Goal: Book appointment/travel/reservation

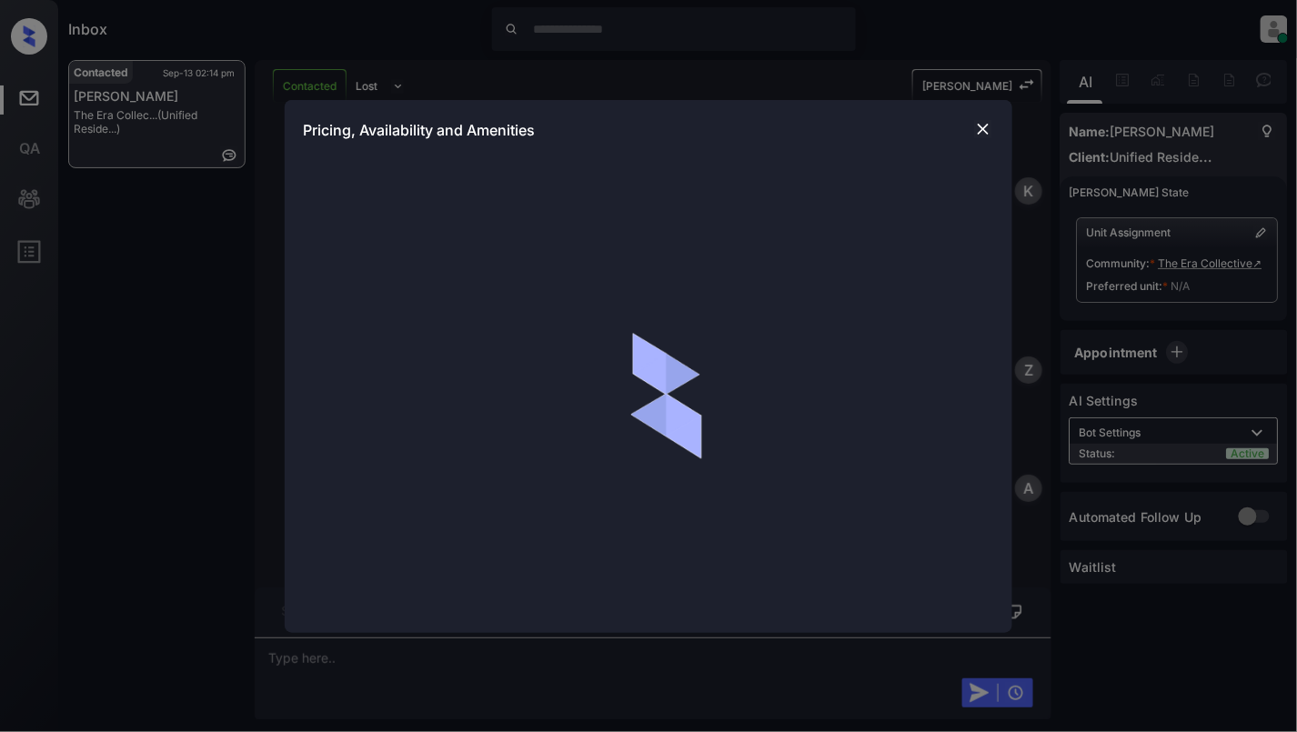
scroll to position [2121, 0]
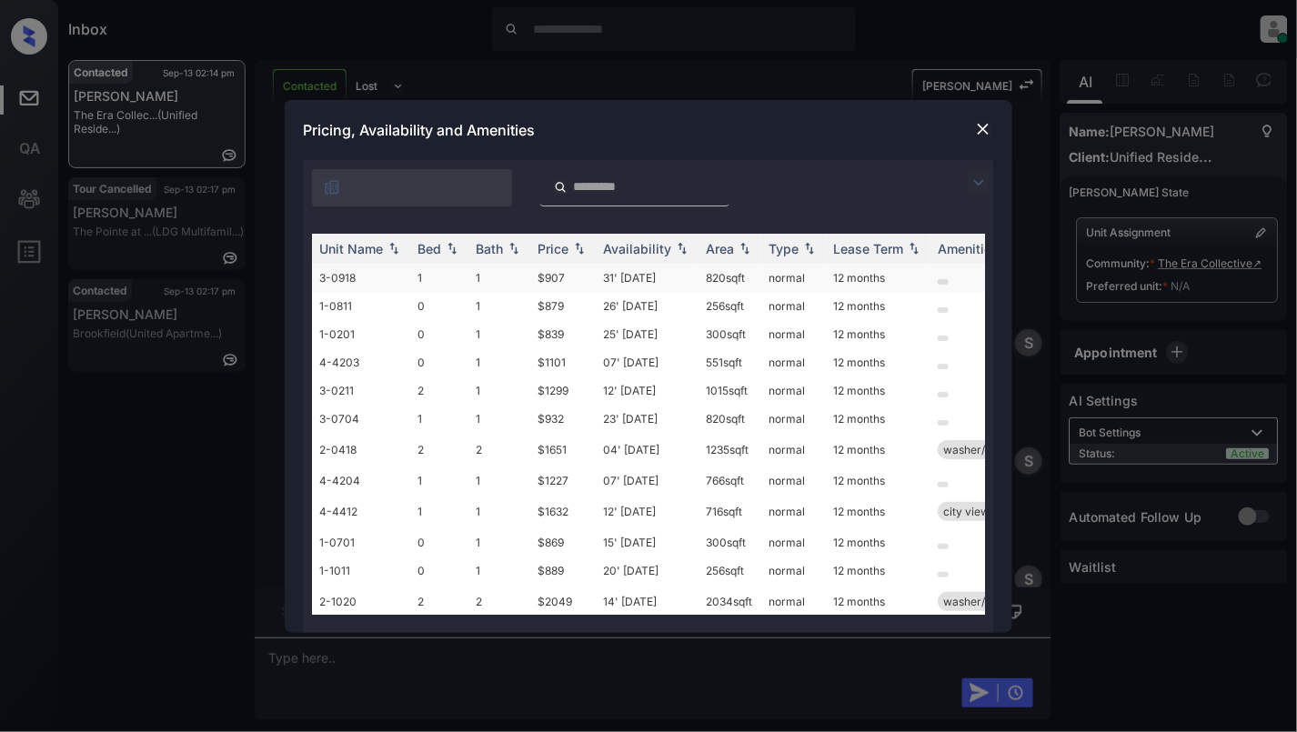
click at [351, 281] on td "3-0918" at bounding box center [361, 278] width 98 height 28
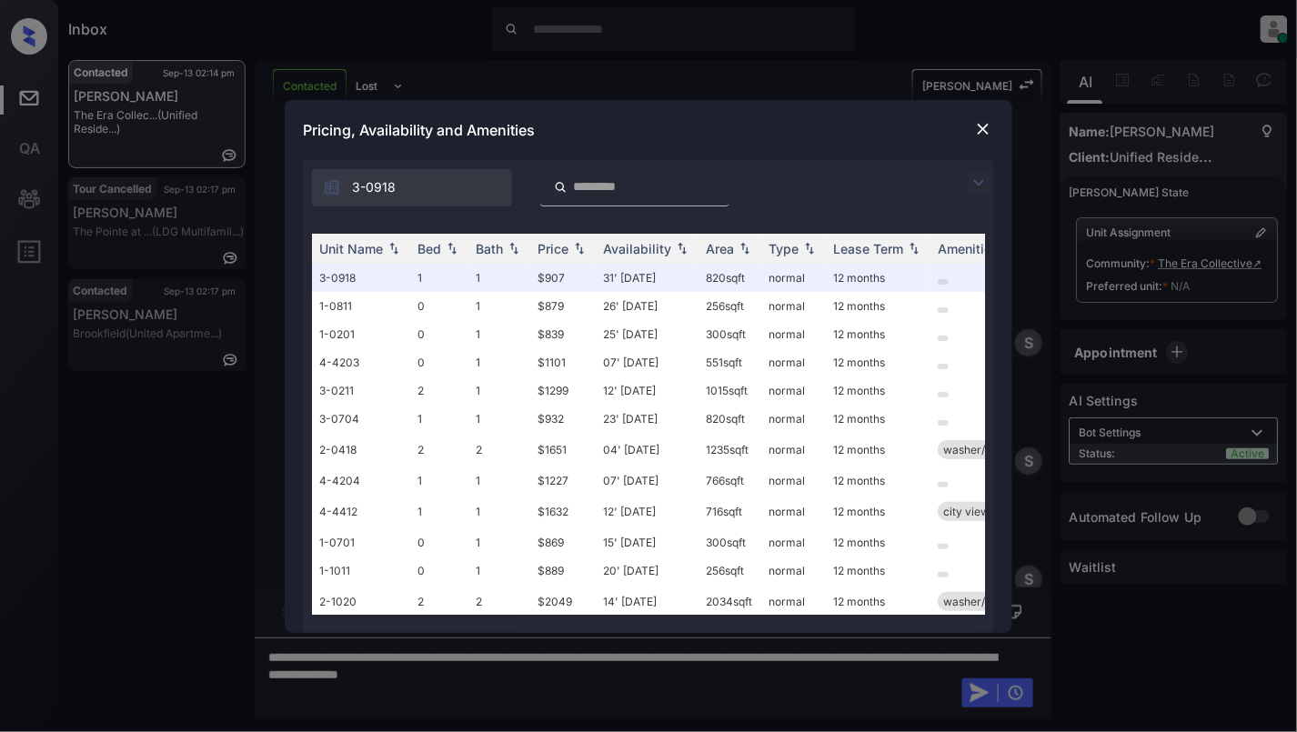
click at [969, 124] on div "Pricing, Availability and Amenities" at bounding box center [649, 130] width 728 height 60
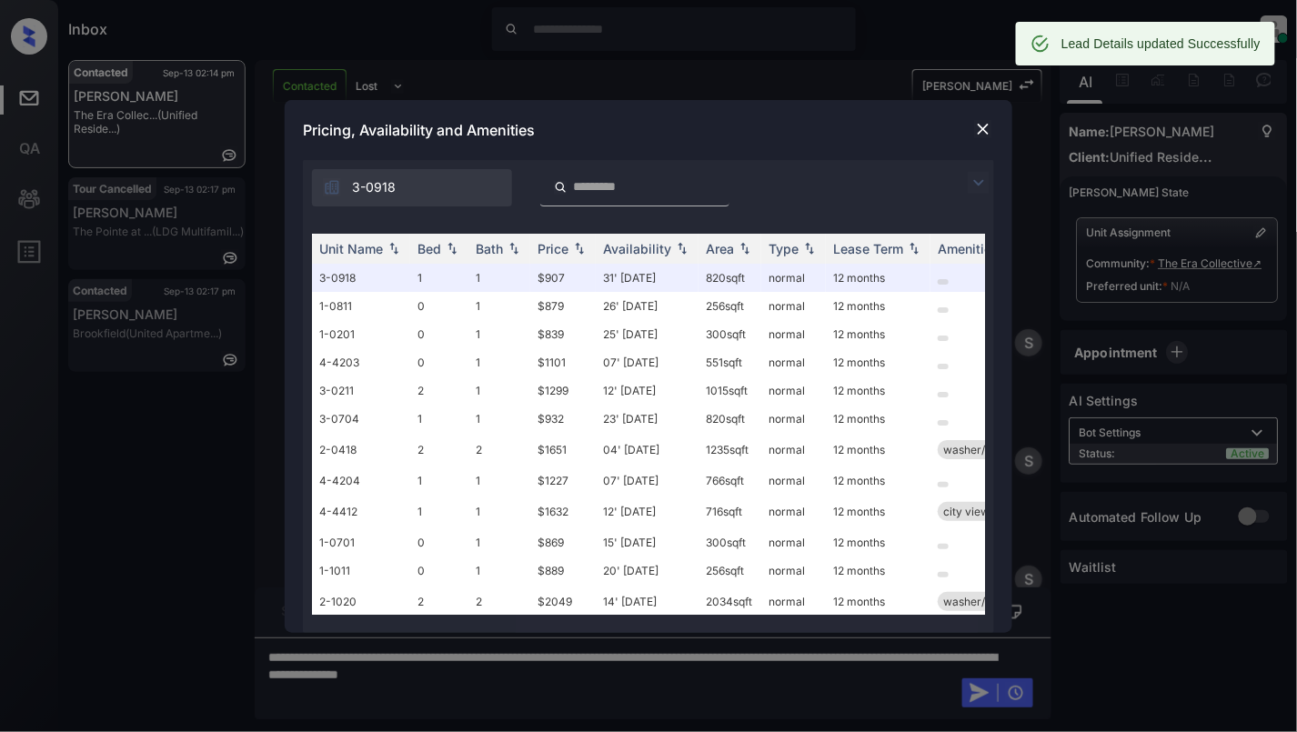
click at [979, 132] on img at bounding box center [983, 129] width 18 height 18
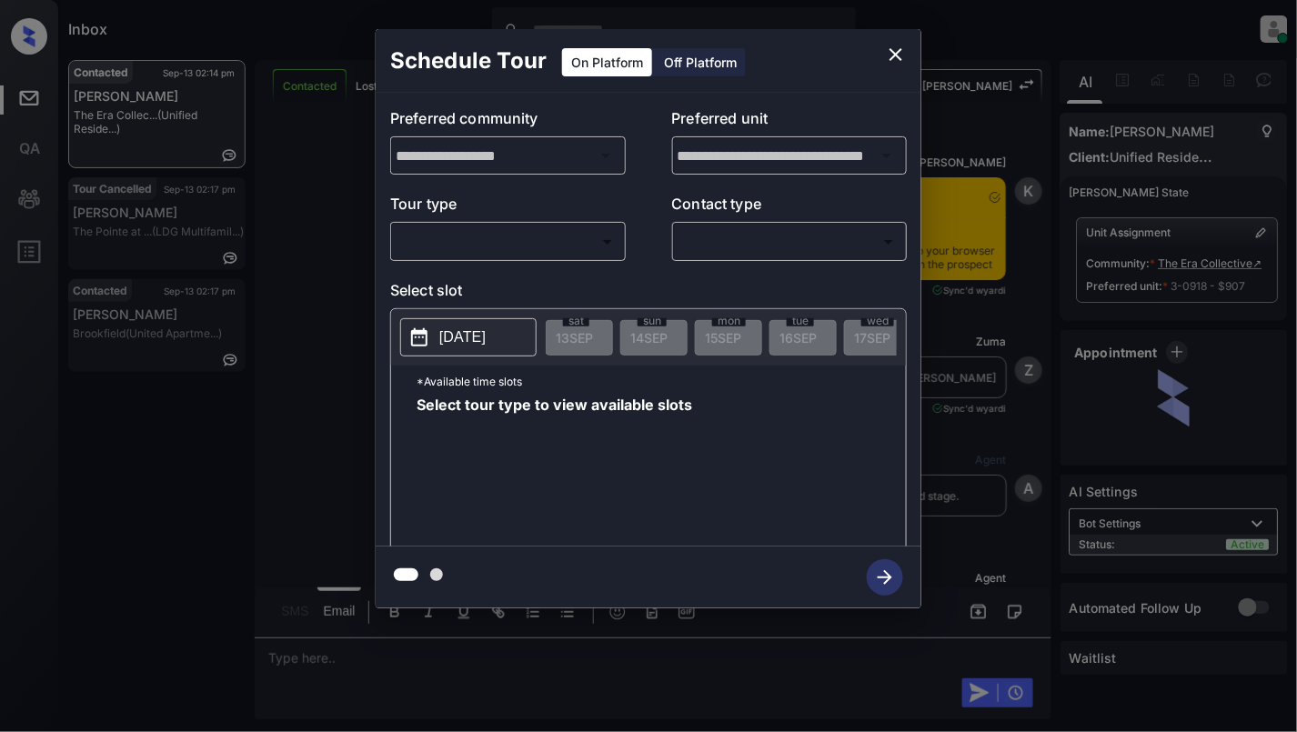
scroll to position [2121, 0]
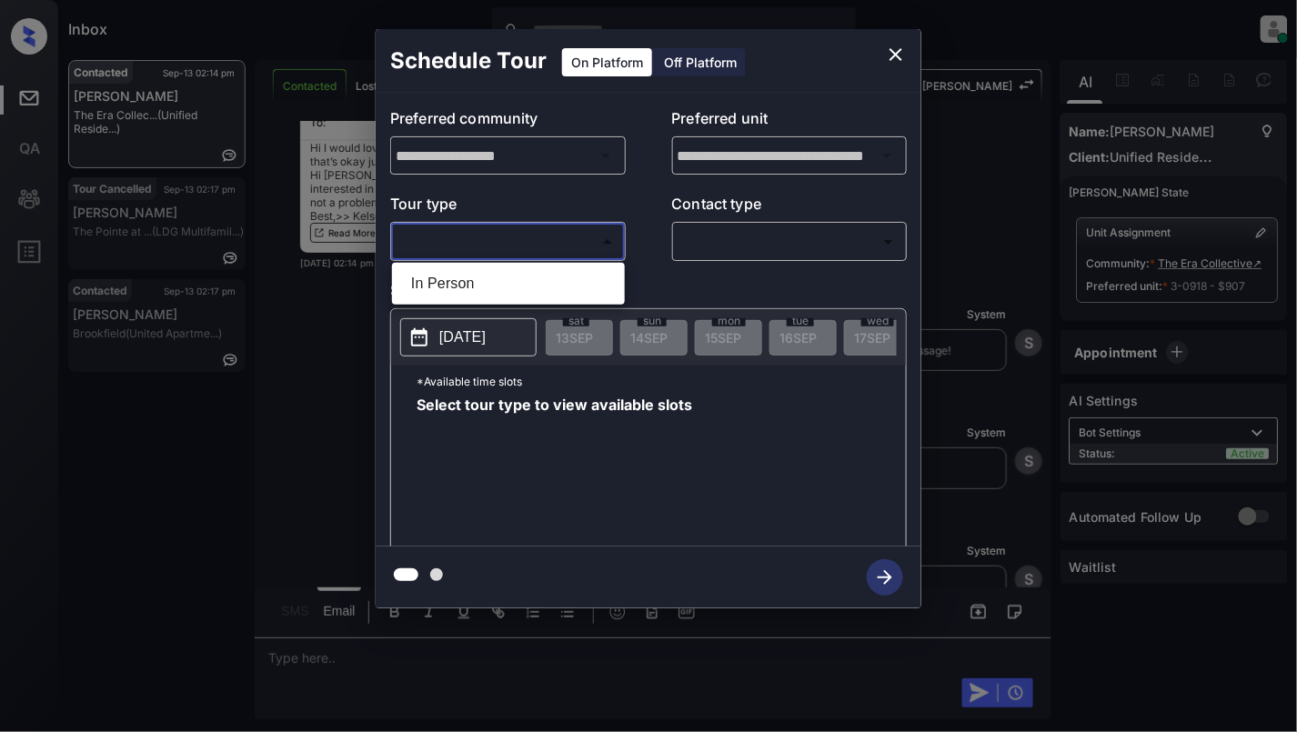
click at [459, 247] on body "Inbox Cynthia Montañez Online Set yourself offline Set yourself on break Profil…" at bounding box center [648, 366] width 1297 height 732
click at [480, 292] on li "In Person" at bounding box center [508, 283] width 224 height 33
type input "********"
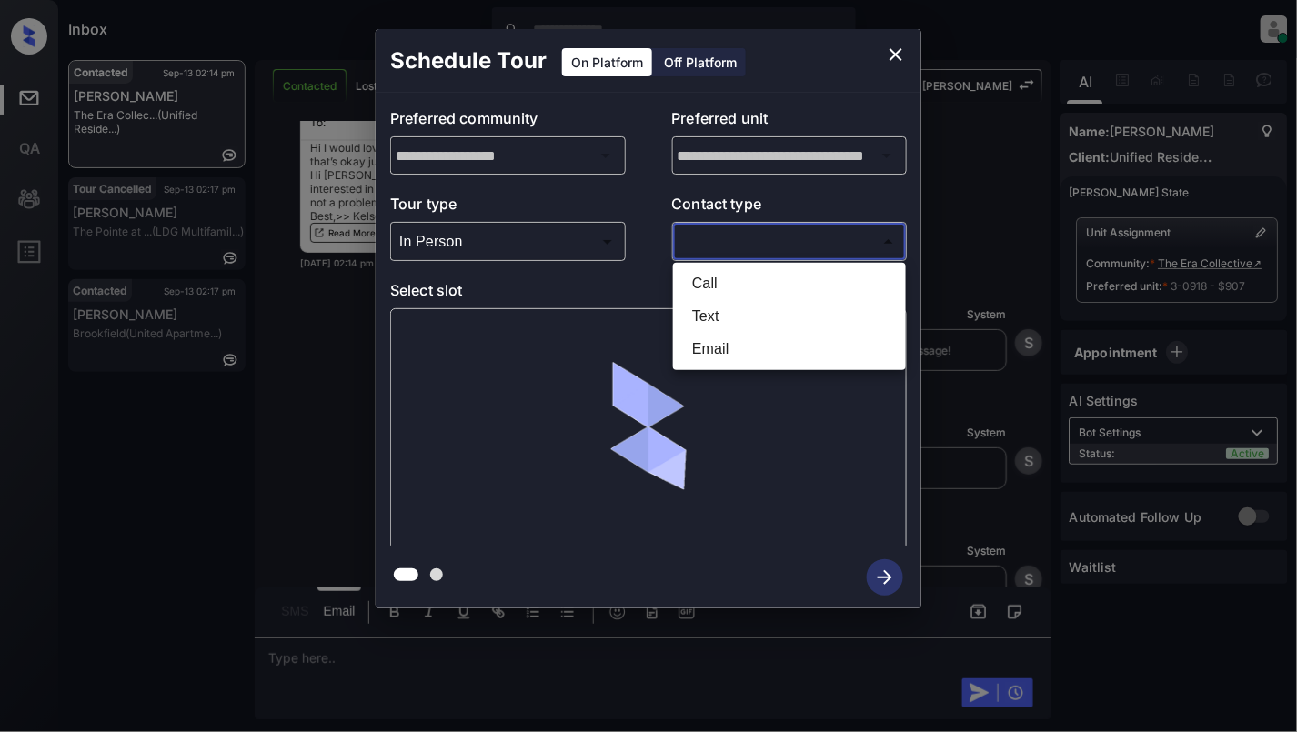
click at [700, 245] on body "Inbox Cynthia Montañez Online Set yourself offline Set yourself on break Profil…" at bounding box center [648, 366] width 1297 height 732
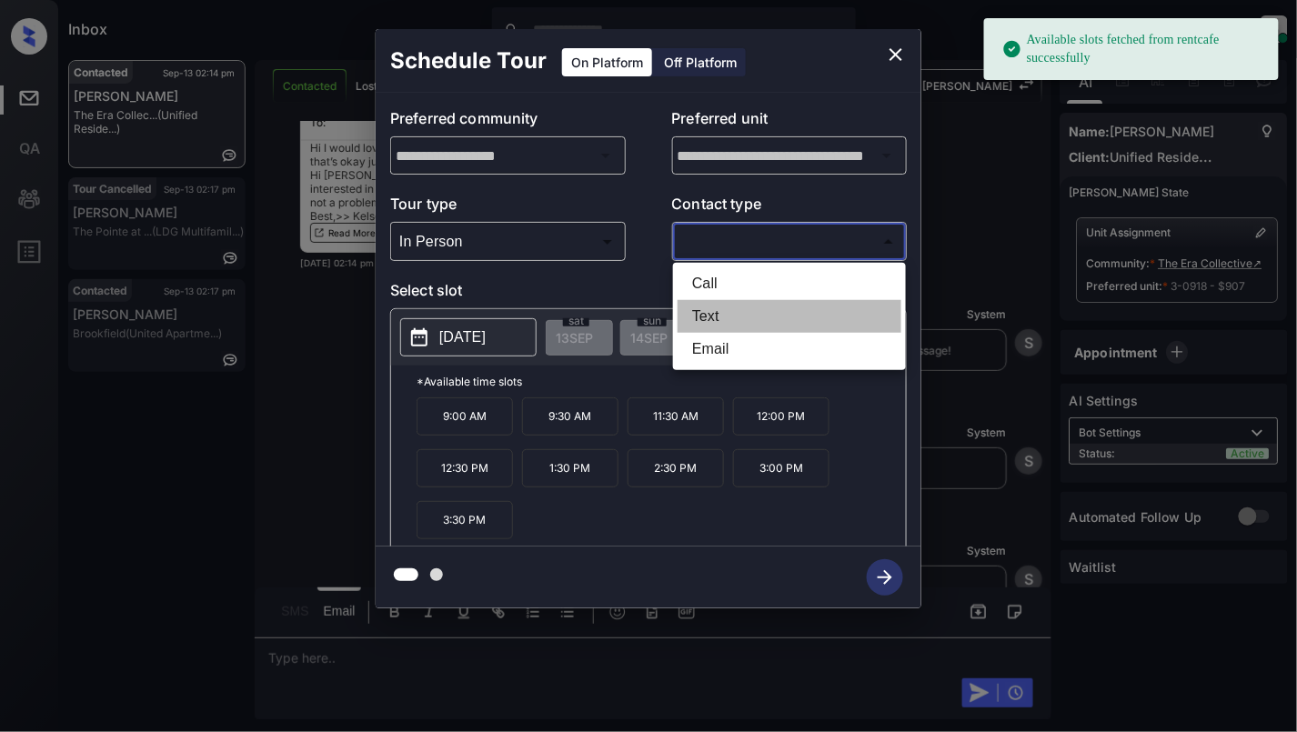
click at [700, 304] on li "Text" at bounding box center [789, 316] width 224 height 33
type input "****"
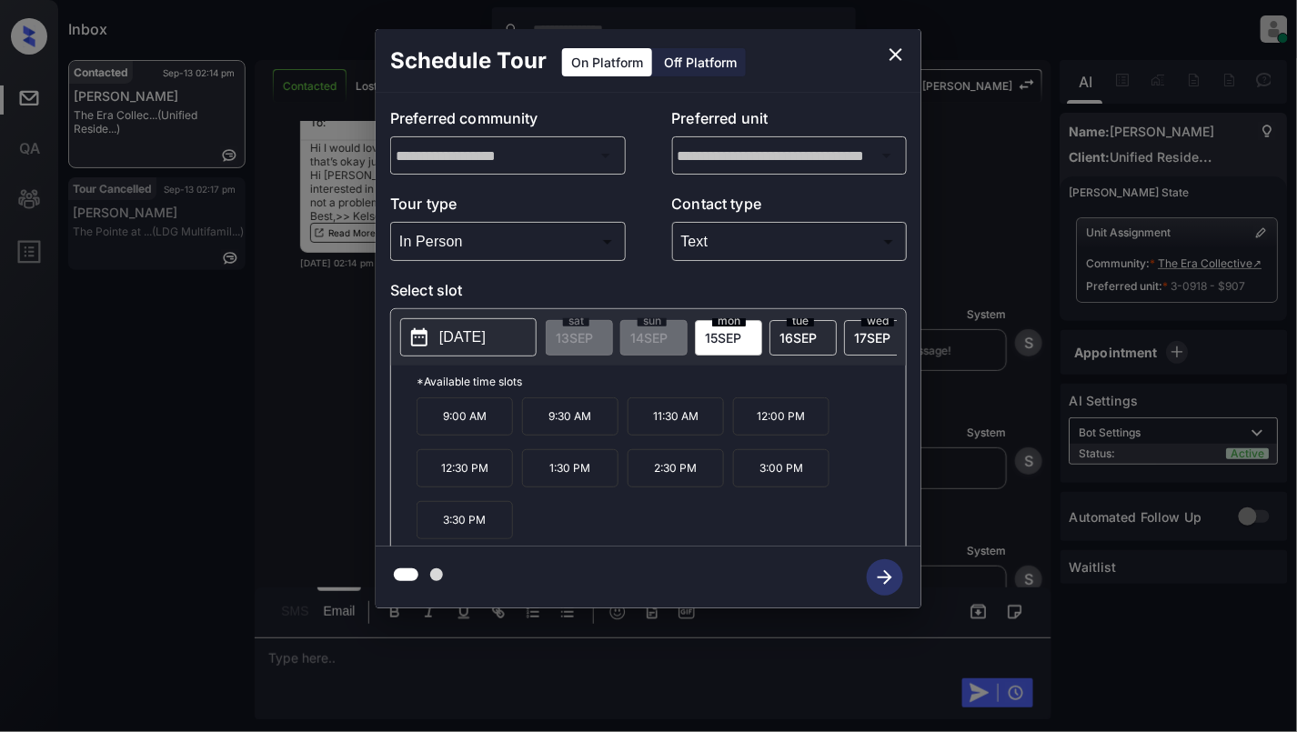
click at [896, 53] on icon "close" at bounding box center [895, 54] width 13 height 13
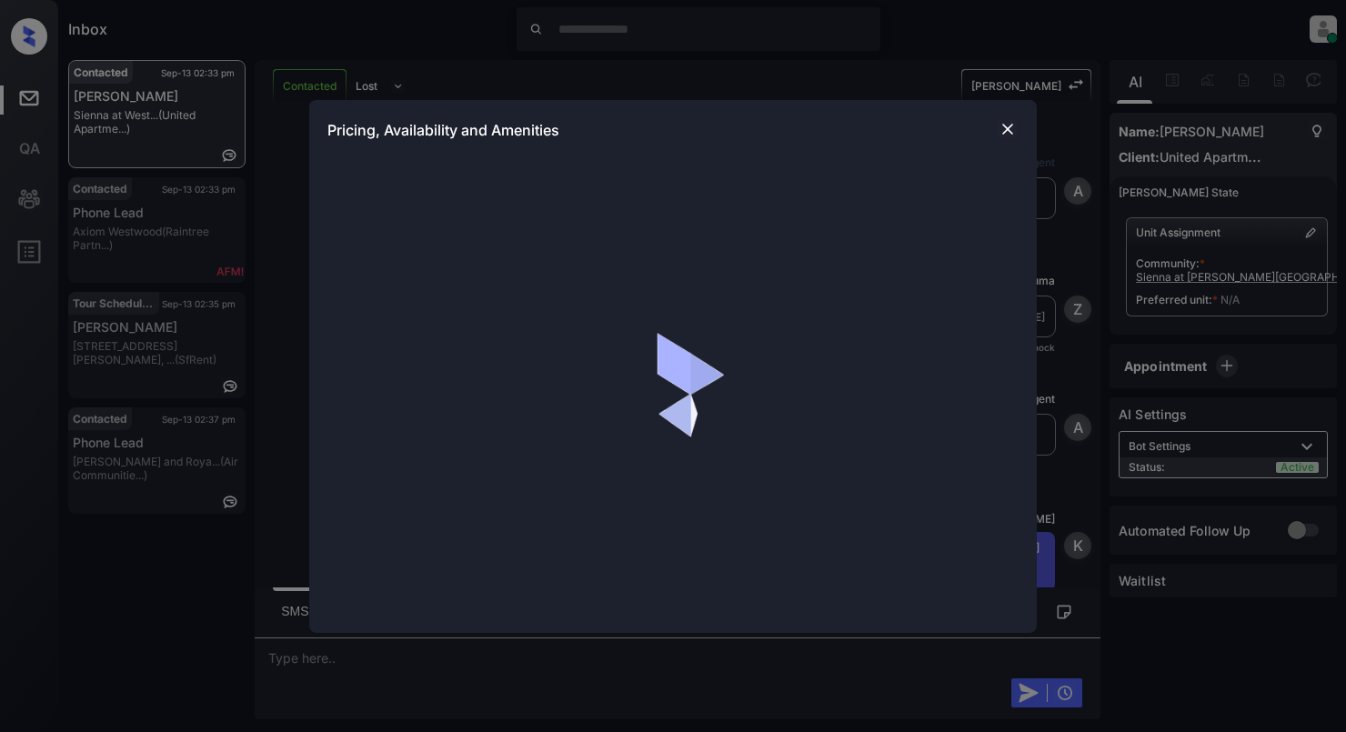
scroll to position [877, 0]
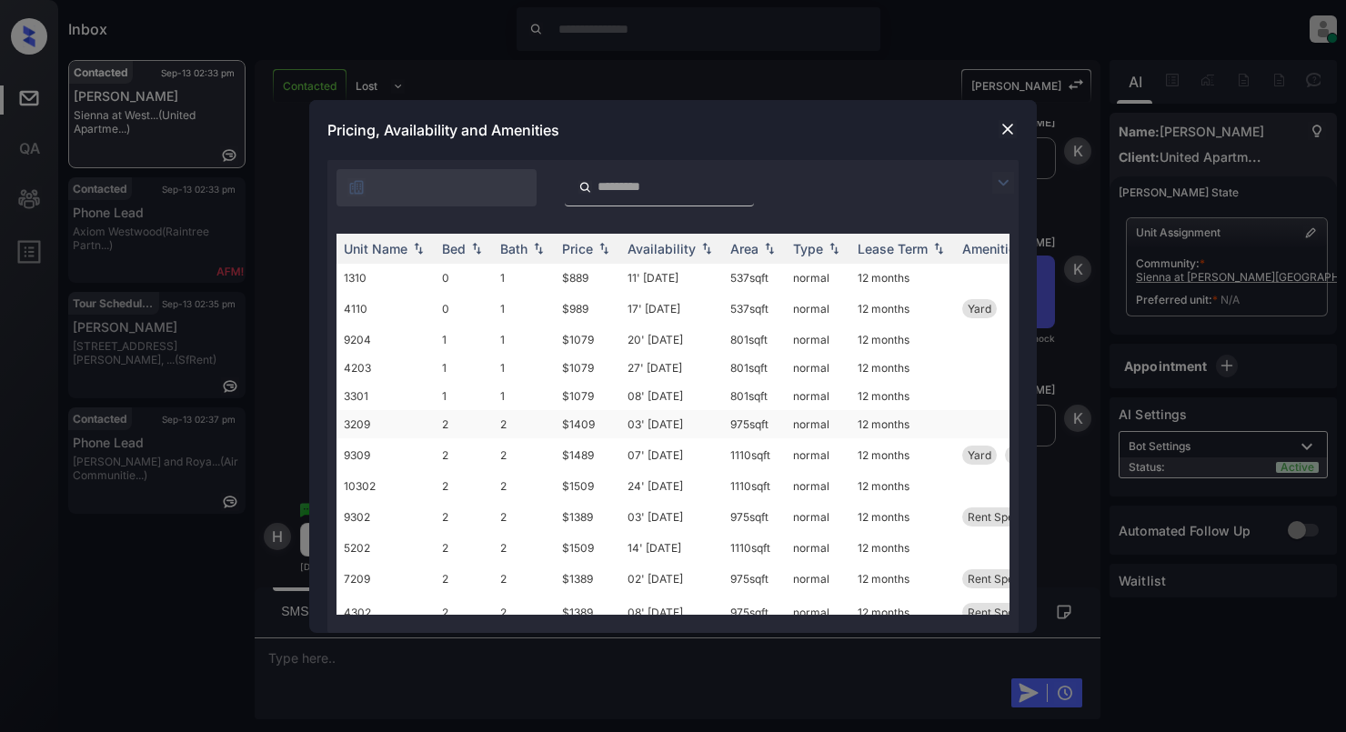
click at [438, 424] on td "2" at bounding box center [464, 424] width 58 height 28
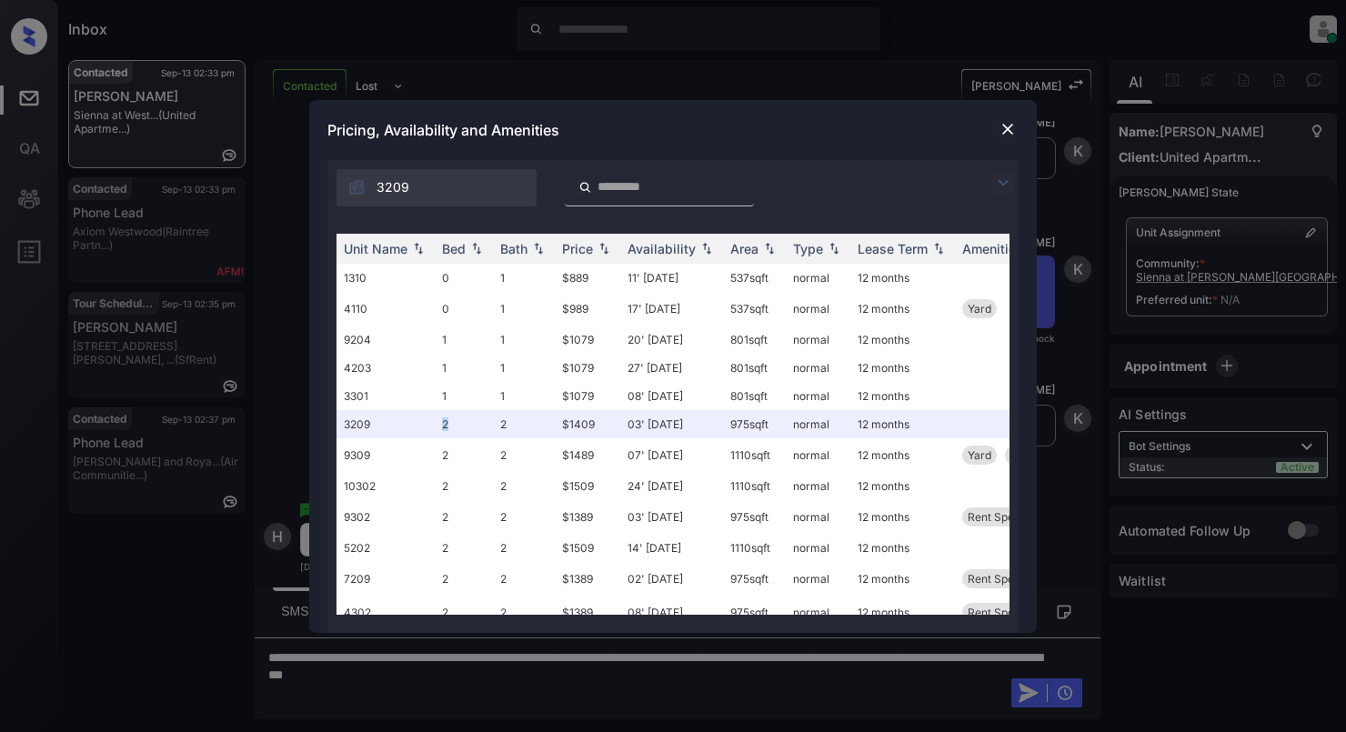
click at [1000, 125] on img at bounding box center [1007, 129] width 18 height 18
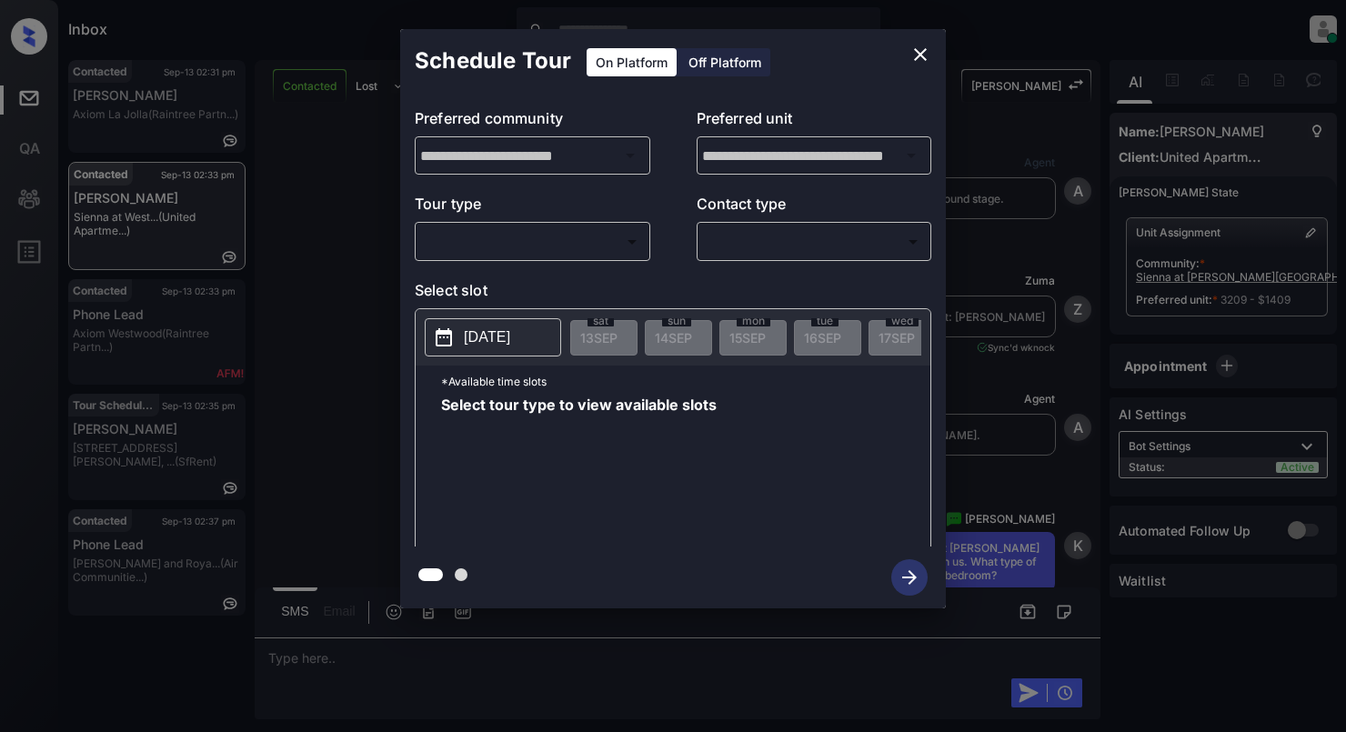
scroll to position [10574, 0]
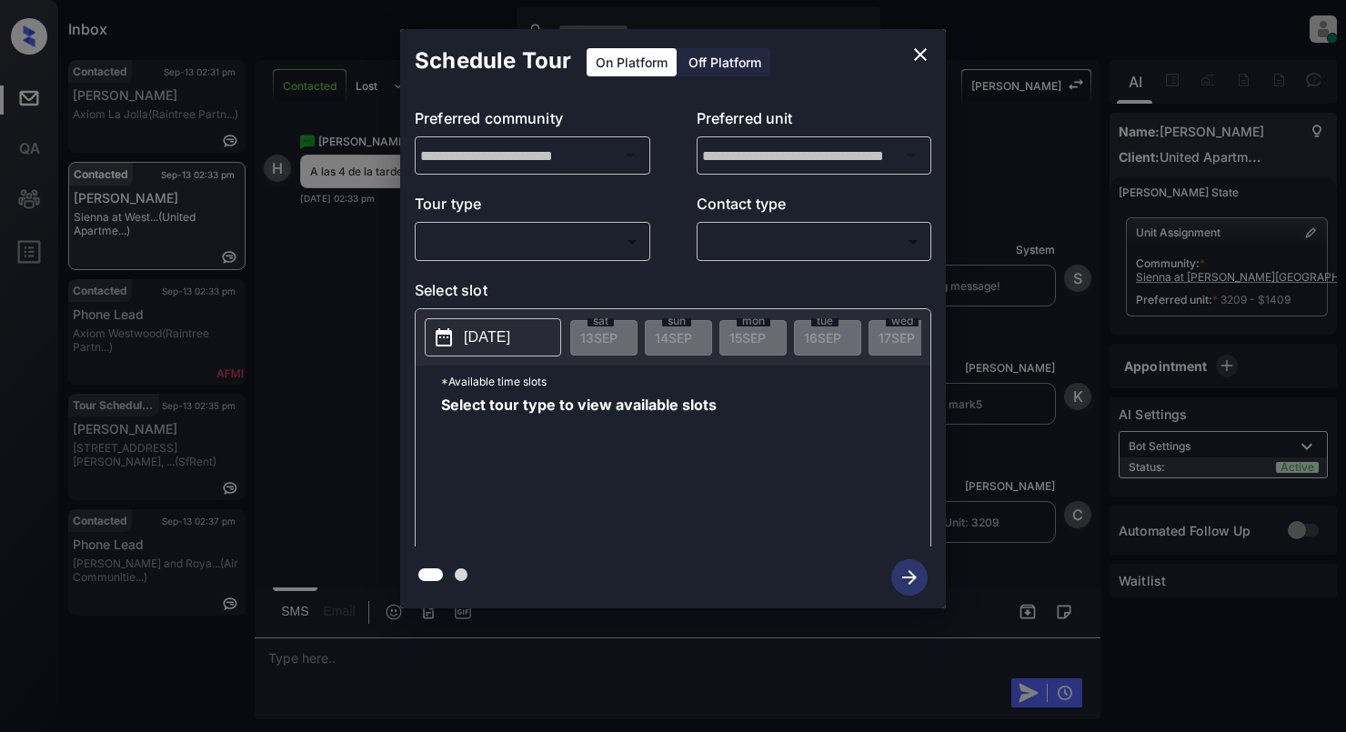
click at [473, 247] on body "Inbox Cynthia Montañez Online Set yourself offline Set yourself on break Profil…" at bounding box center [673, 366] width 1346 height 732
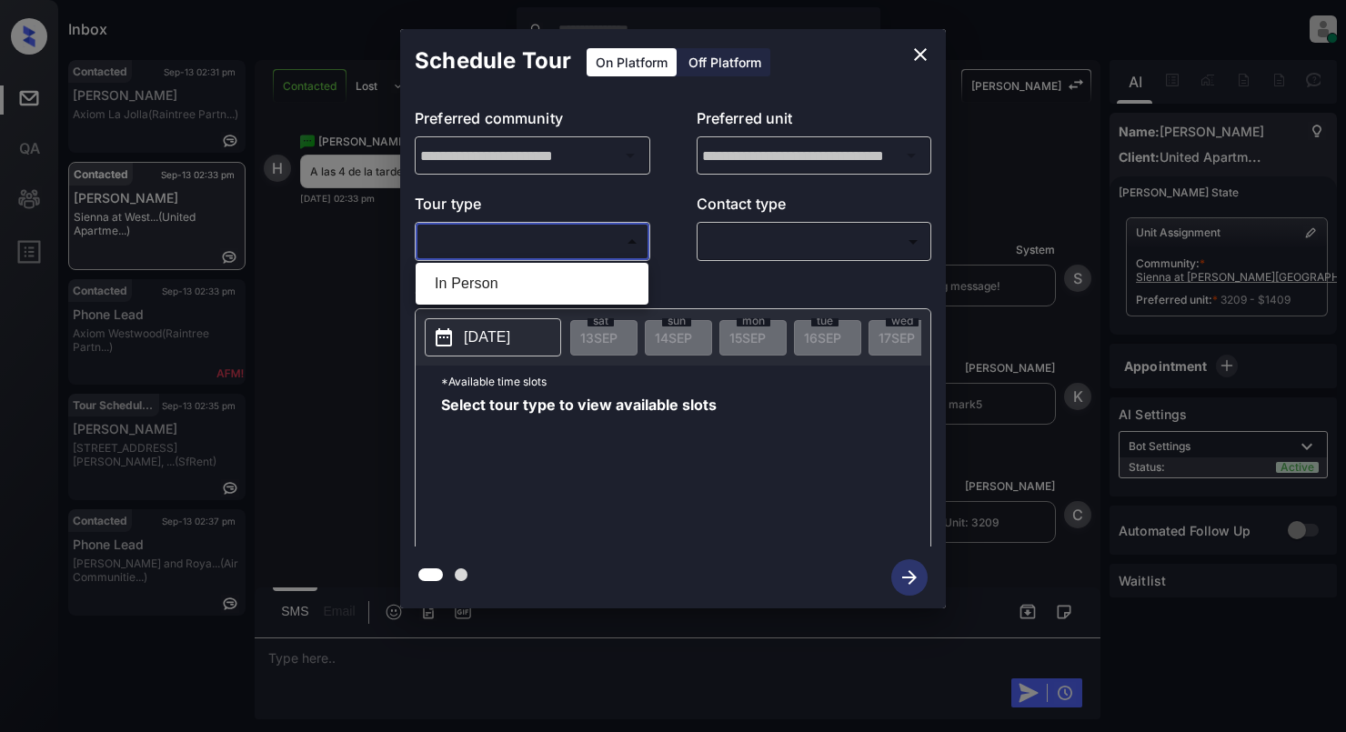
click at [514, 300] on ul "In Person" at bounding box center [532, 284] width 233 height 42
click at [466, 286] on li "In Person" at bounding box center [532, 283] width 224 height 33
type input "********"
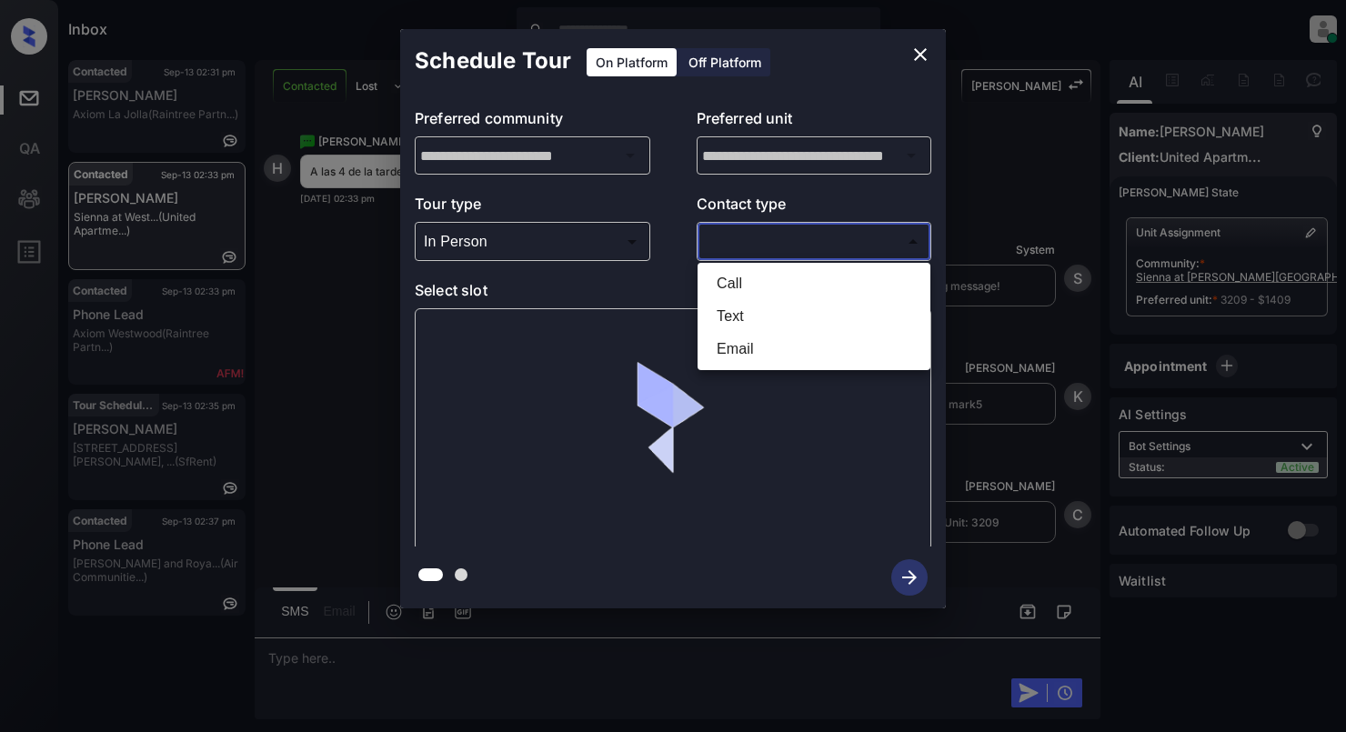
click at [866, 241] on body "Inbox Cynthia Montañez Online Set yourself offline Set yourself on break Profil…" at bounding box center [673, 366] width 1346 height 732
click at [720, 313] on li "Text" at bounding box center [814, 316] width 224 height 33
type input "****"
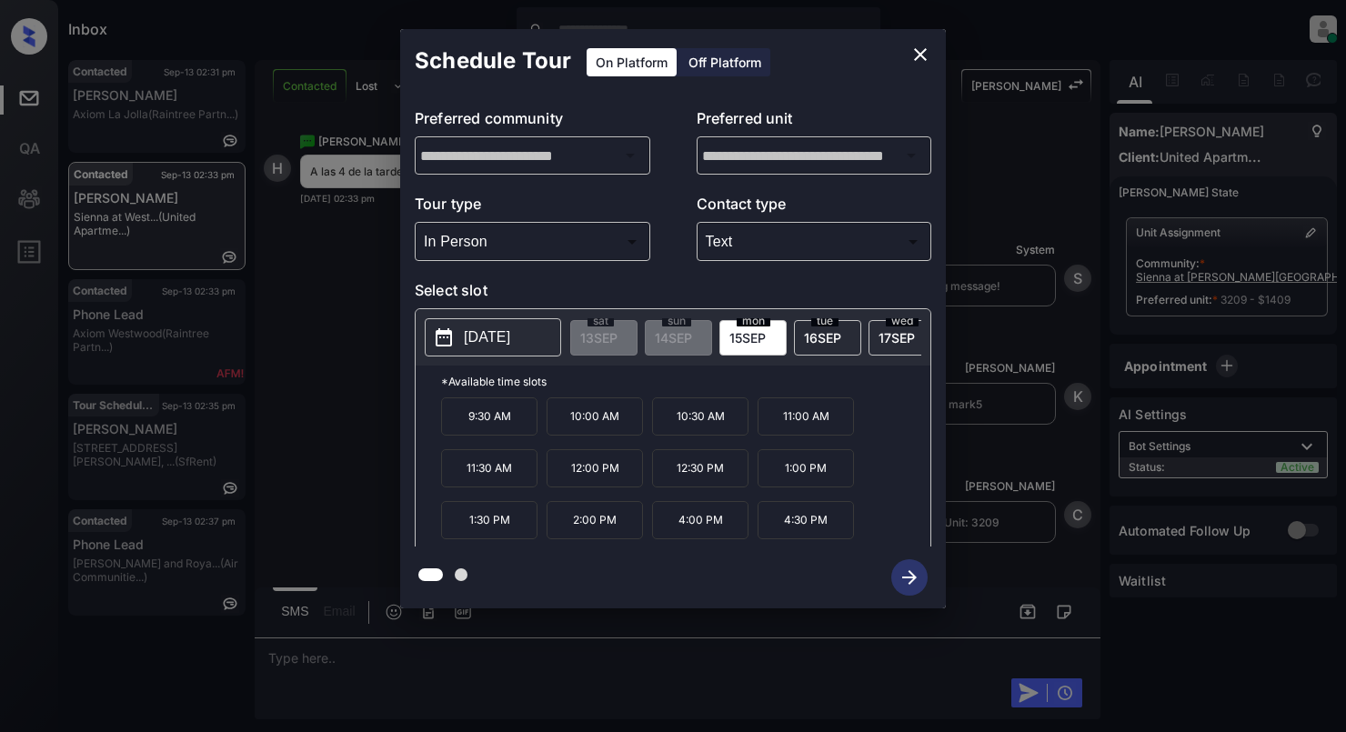
click at [703, 525] on p "4:00 PM" at bounding box center [700, 520] width 96 height 38
click at [909, 571] on icon "button" at bounding box center [909, 577] width 15 height 15
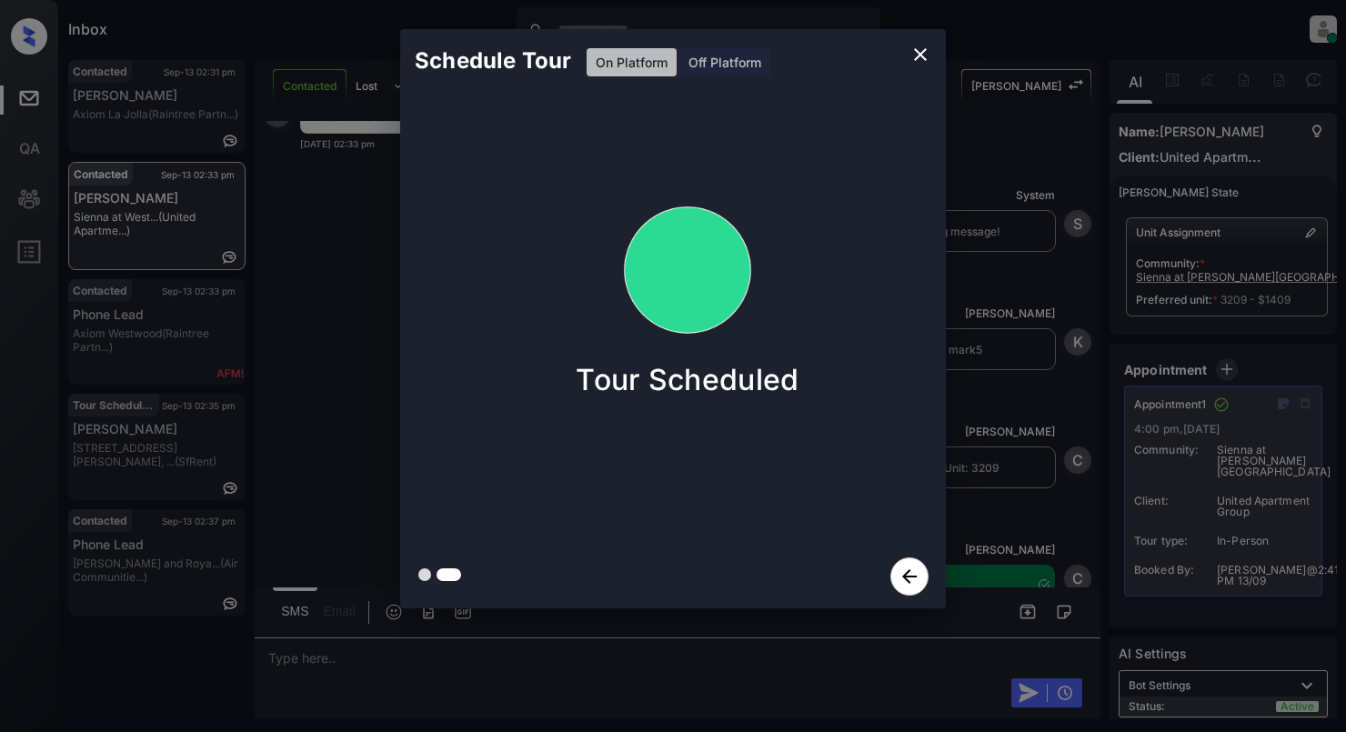
click at [918, 48] on icon "close" at bounding box center [920, 55] width 22 height 22
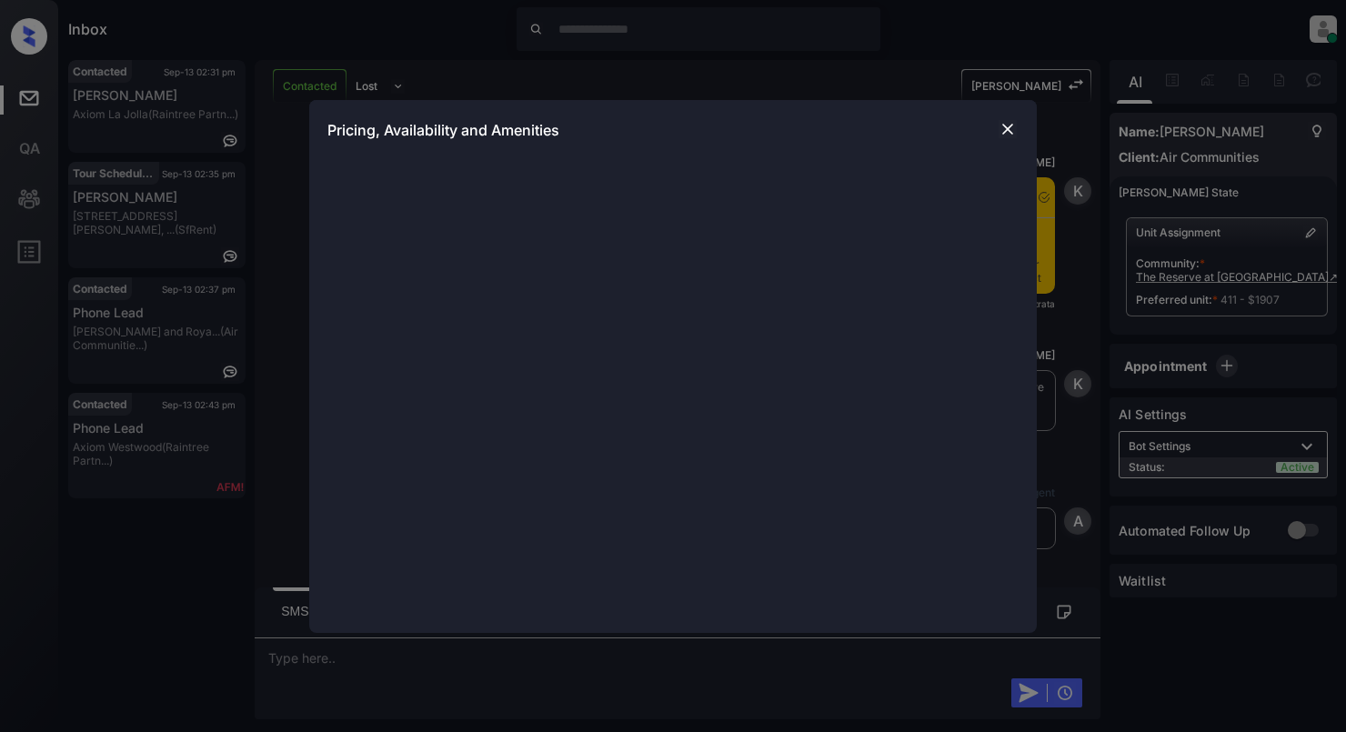
scroll to position [1402, 0]
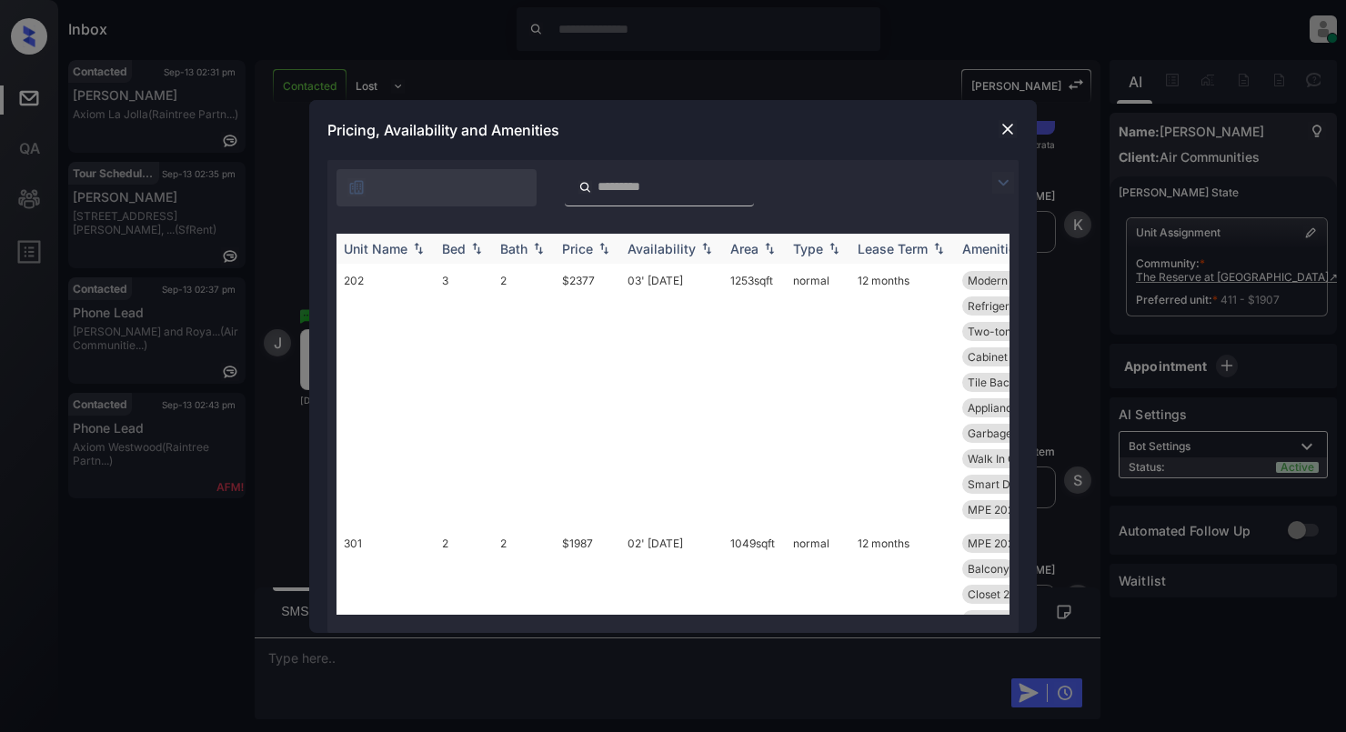
click at [471, 249] on img at bounding box center [476, 248] width 18 height 13
click at [481, 249] on img at bounding box center [476, 249] width 18 height 14
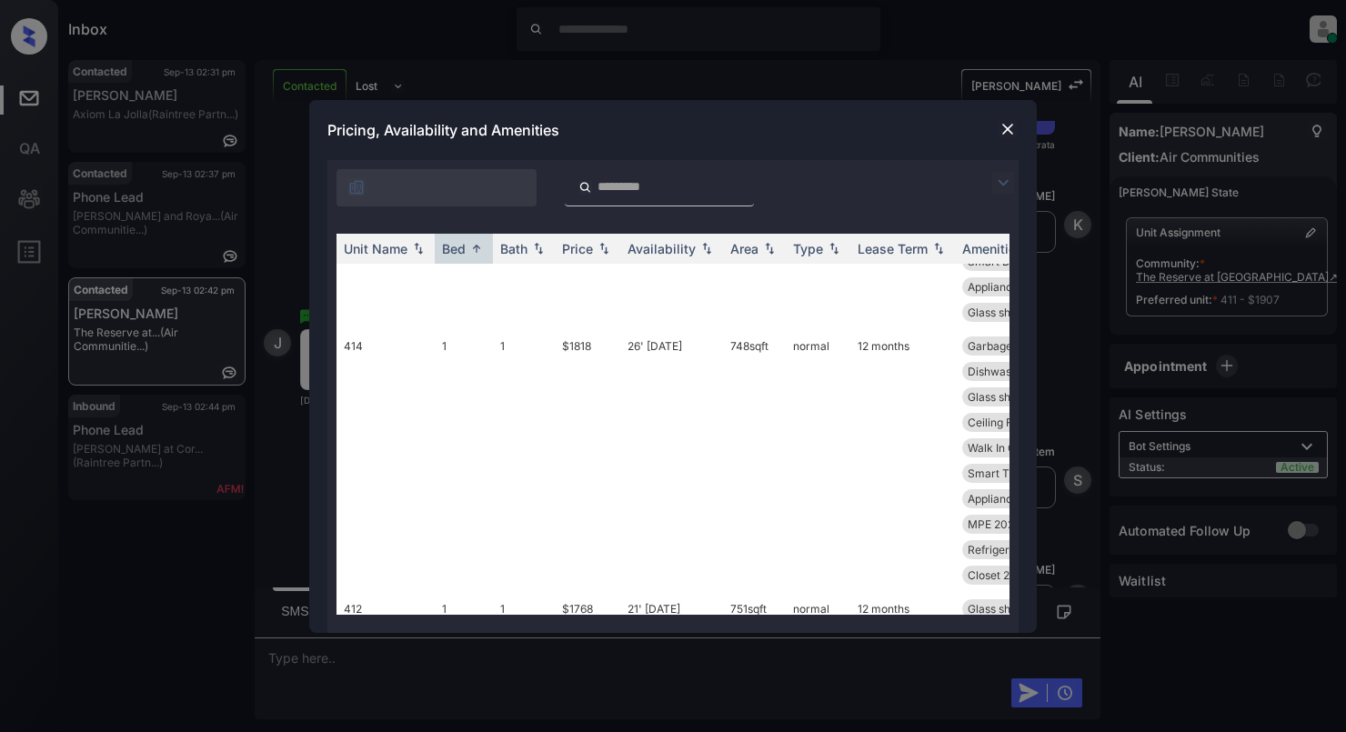
scroll to position [1091, 0]
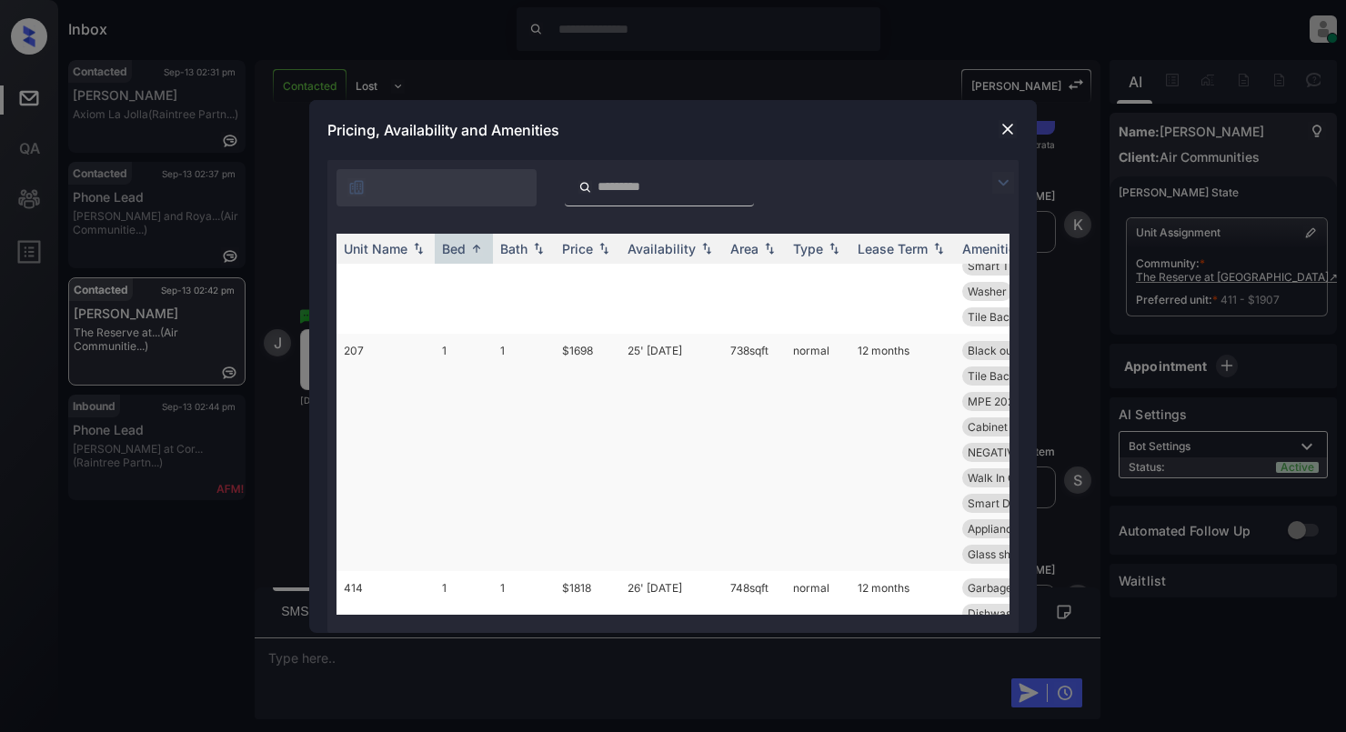
click at [572, 376] on td "$1698" at bounding box center [587, 452] width 65 height 237
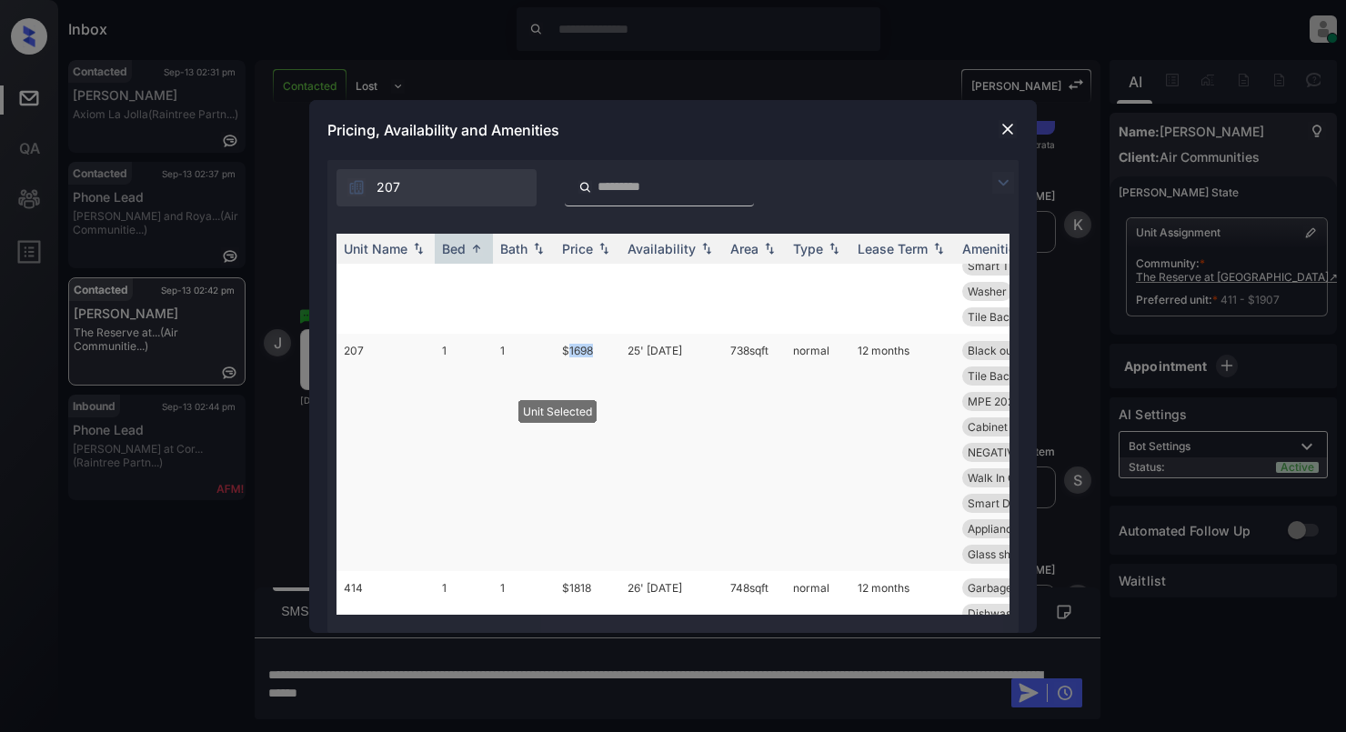
copy td "1698"
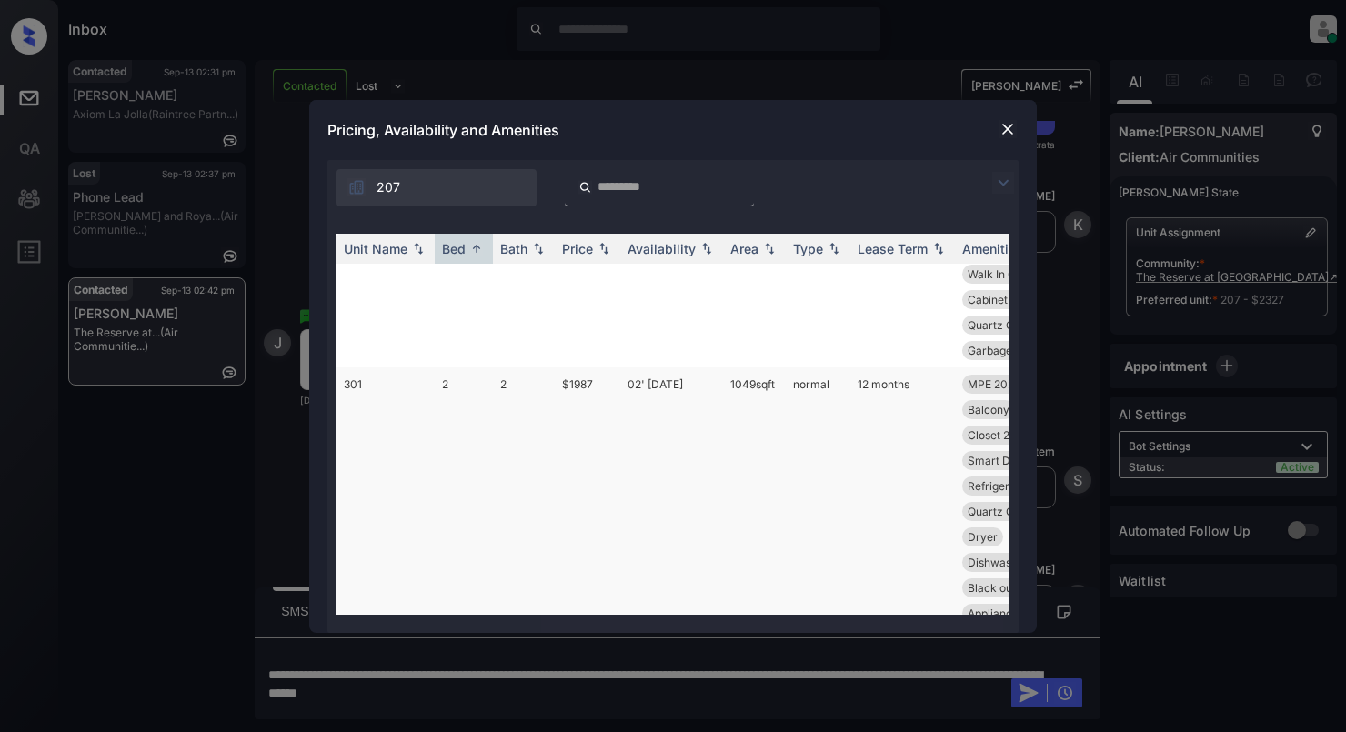
scroll to position [5334, 0]
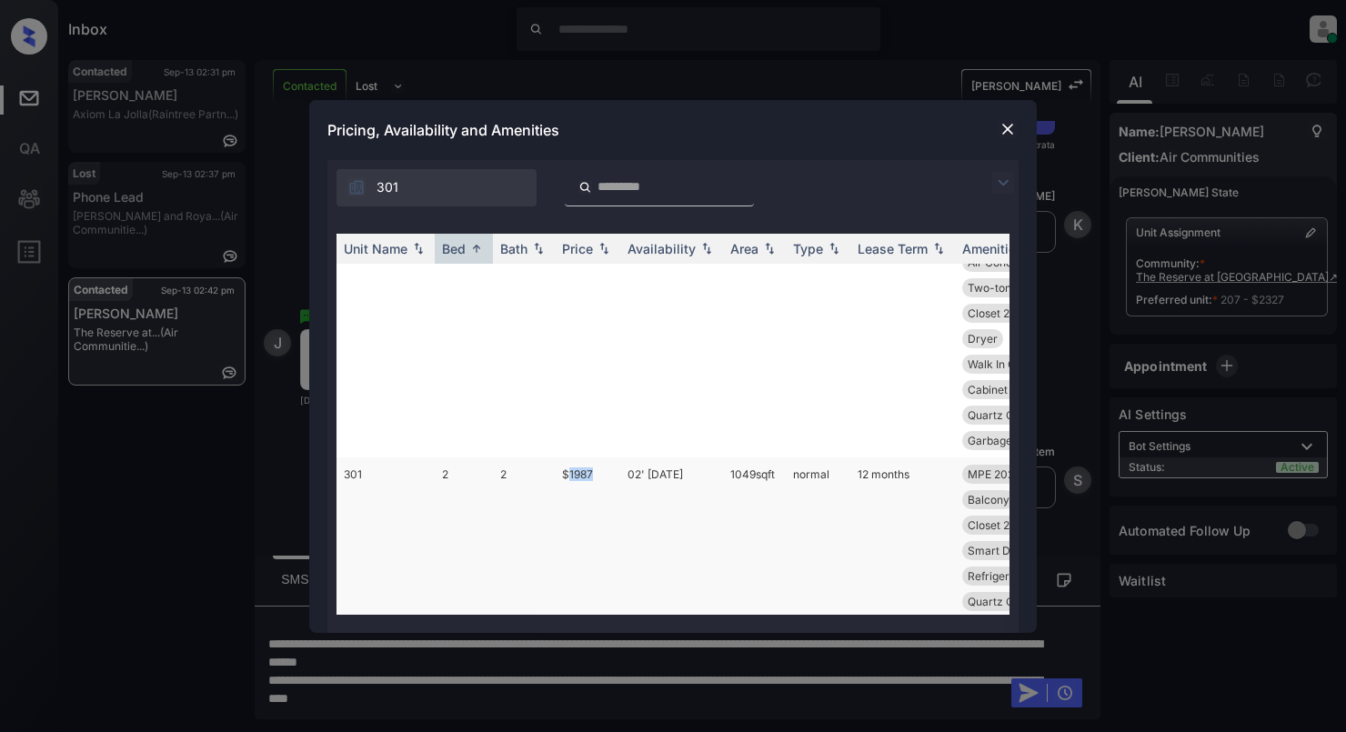
copy td "1987"
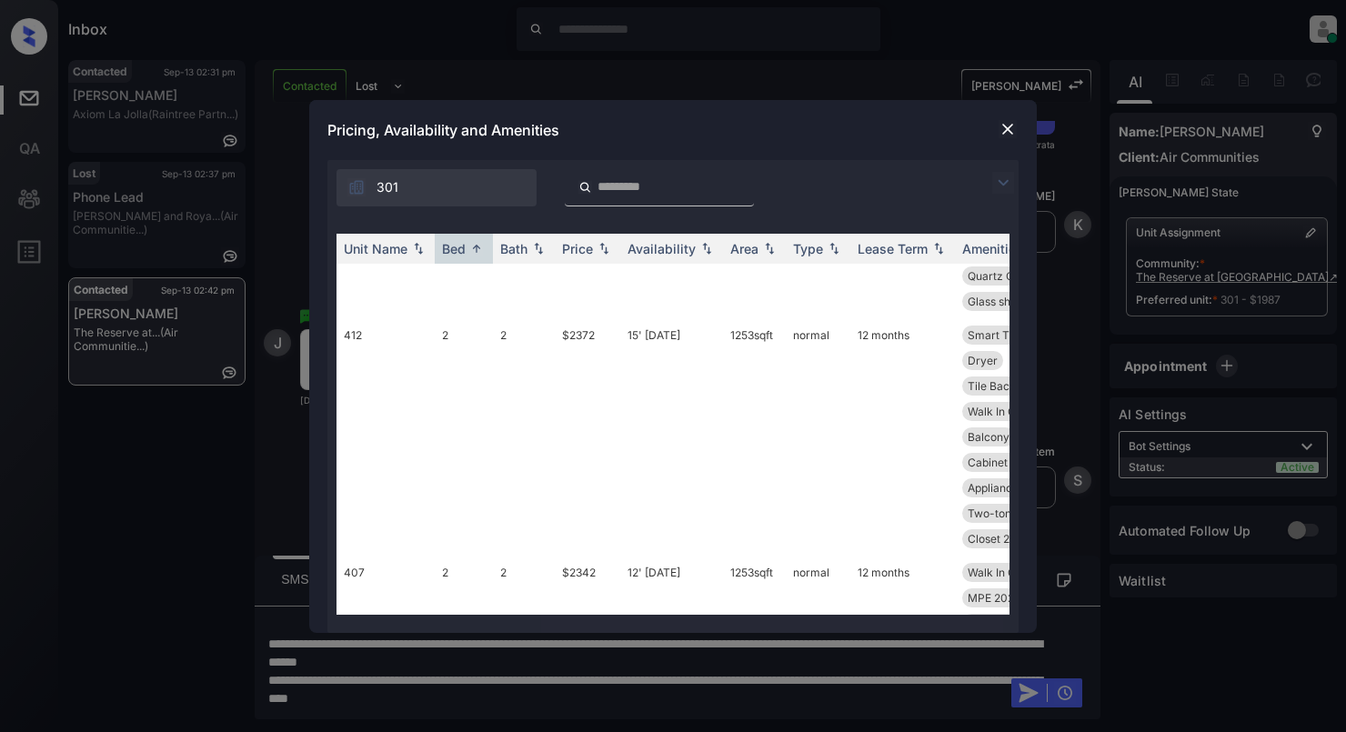
scroll to position [13095, 0]
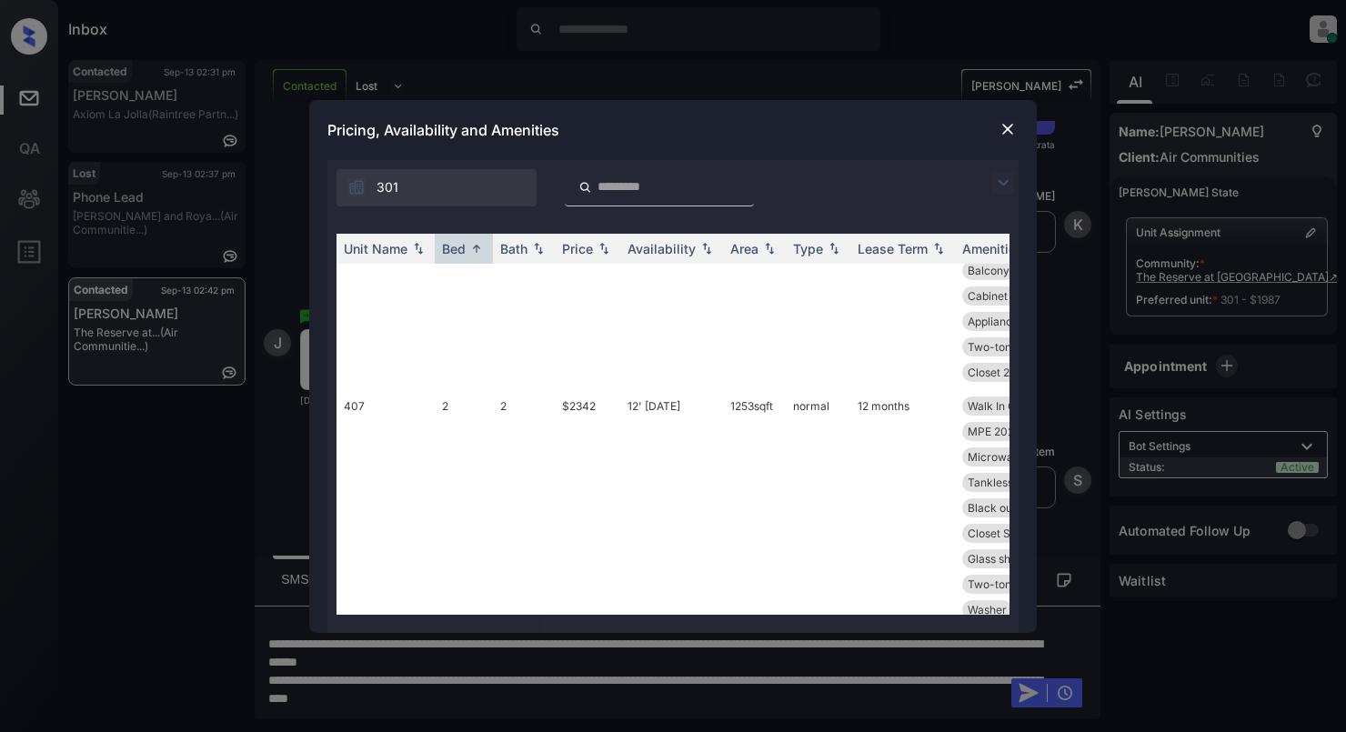
click at [1000, 131] on img at bounding box center [1007, 129] width 18 height 18
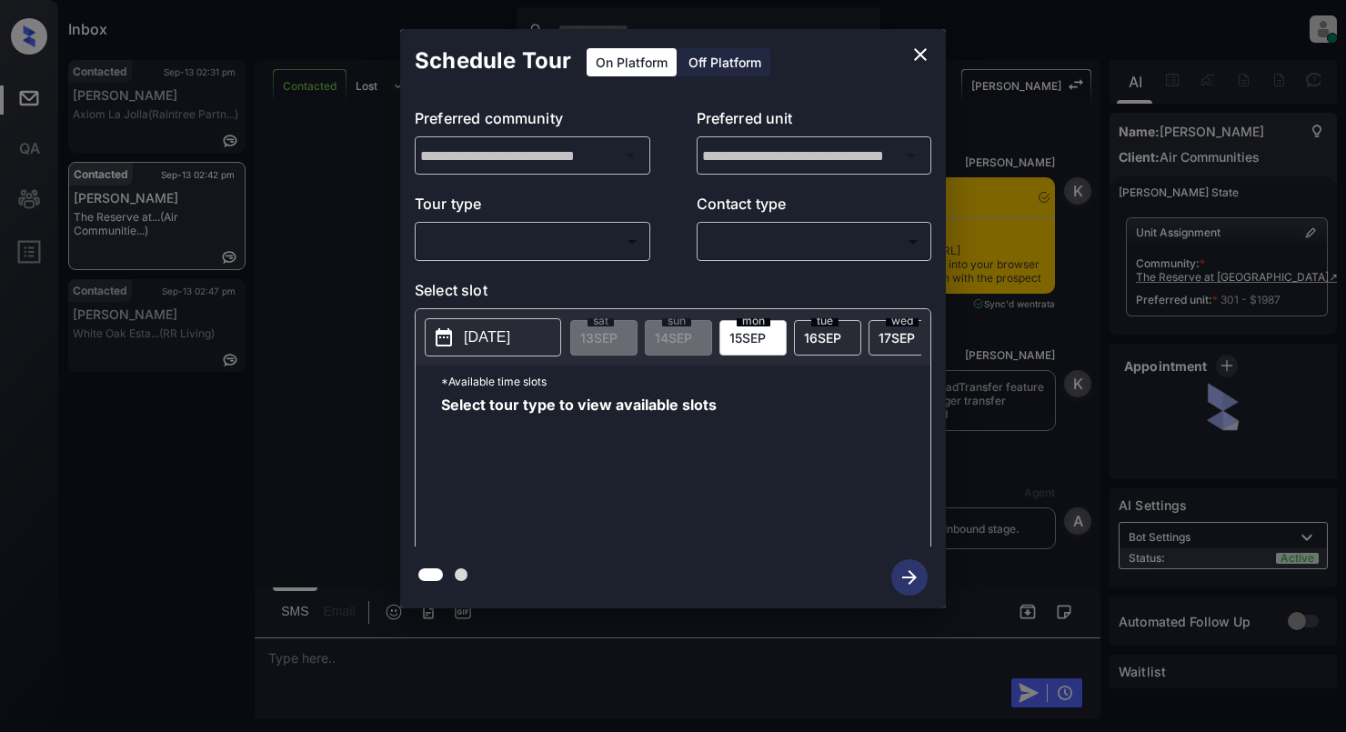
scroll to position [1519, 0]
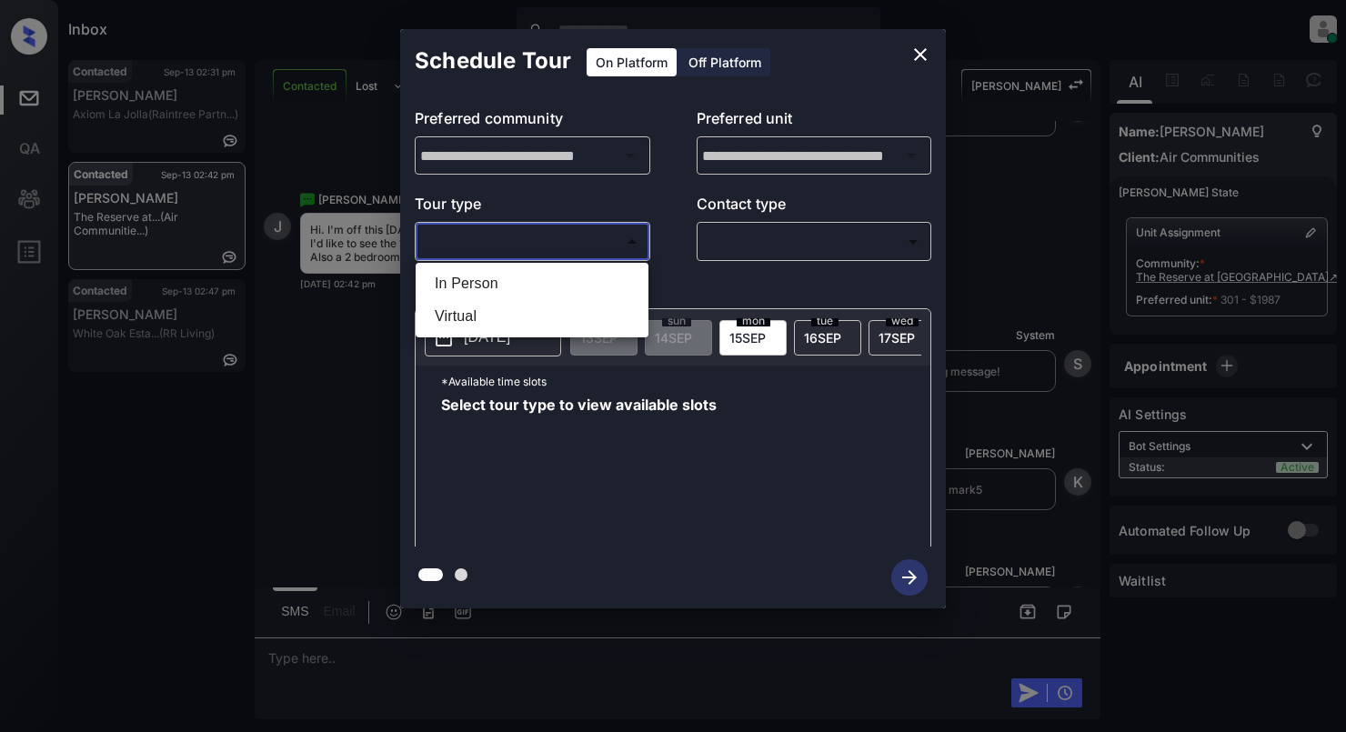
click at [507, 249] on body "Inbox Cynthia Montañez Online Set yourself offline Set yourself on break Profil…" at bounding box center [673, 366] width 1346 height 732
click at [495, 285] on li "In Person" at bounding box center [532, 283] width 224 height 33
type input "********"
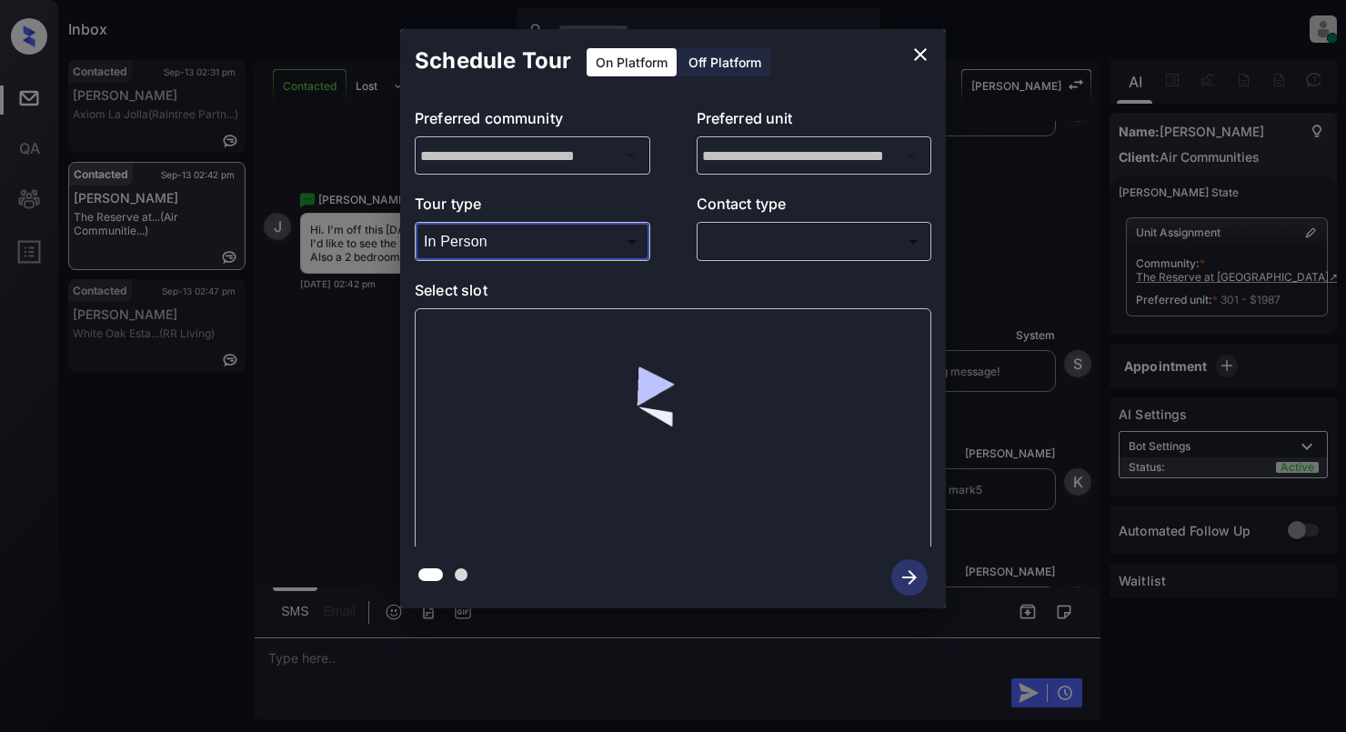
click at [805, 248] on body "Inbox Cynthia Montañez Online Set yourself offline Set yourself on break Profil…" at bounding box center [673, 366] width 1346 height 732
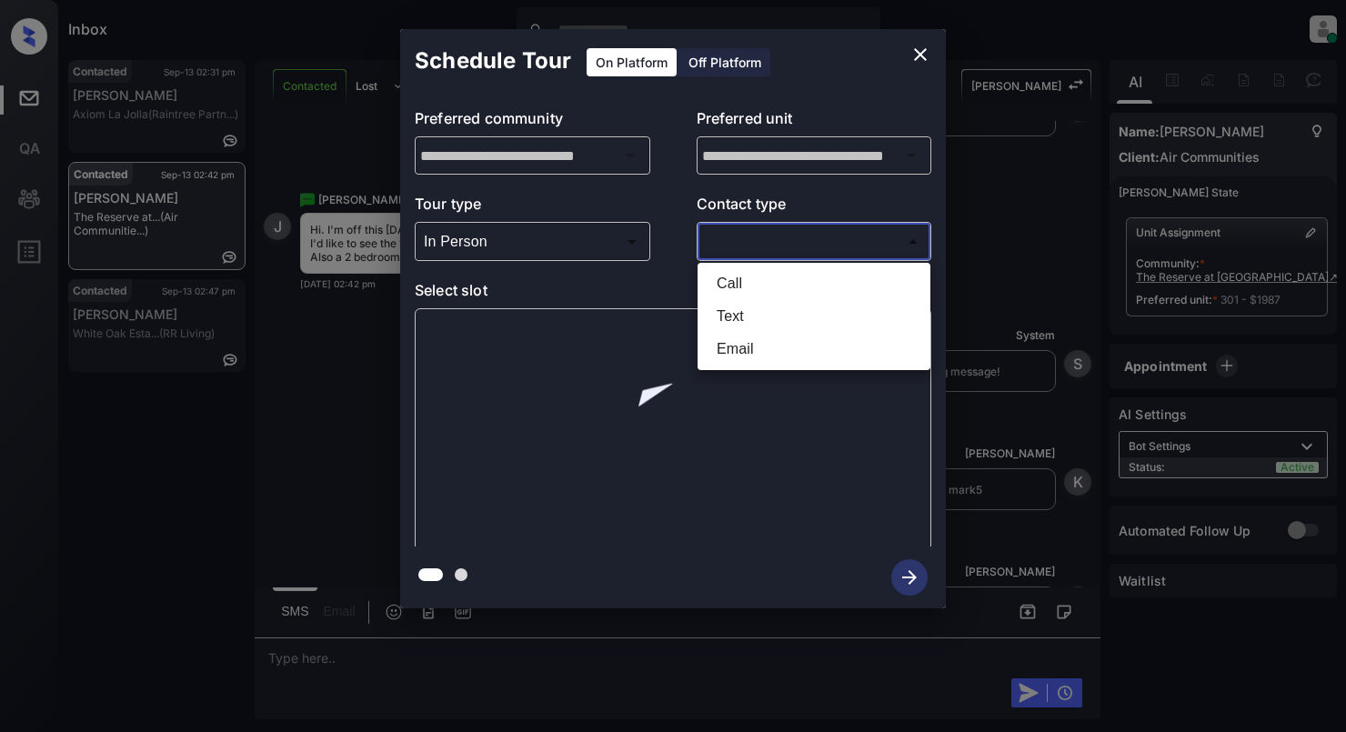
click at [764, 307] on li "Text" at bounding box center [814, 316] width 224 height 33
type input "****"
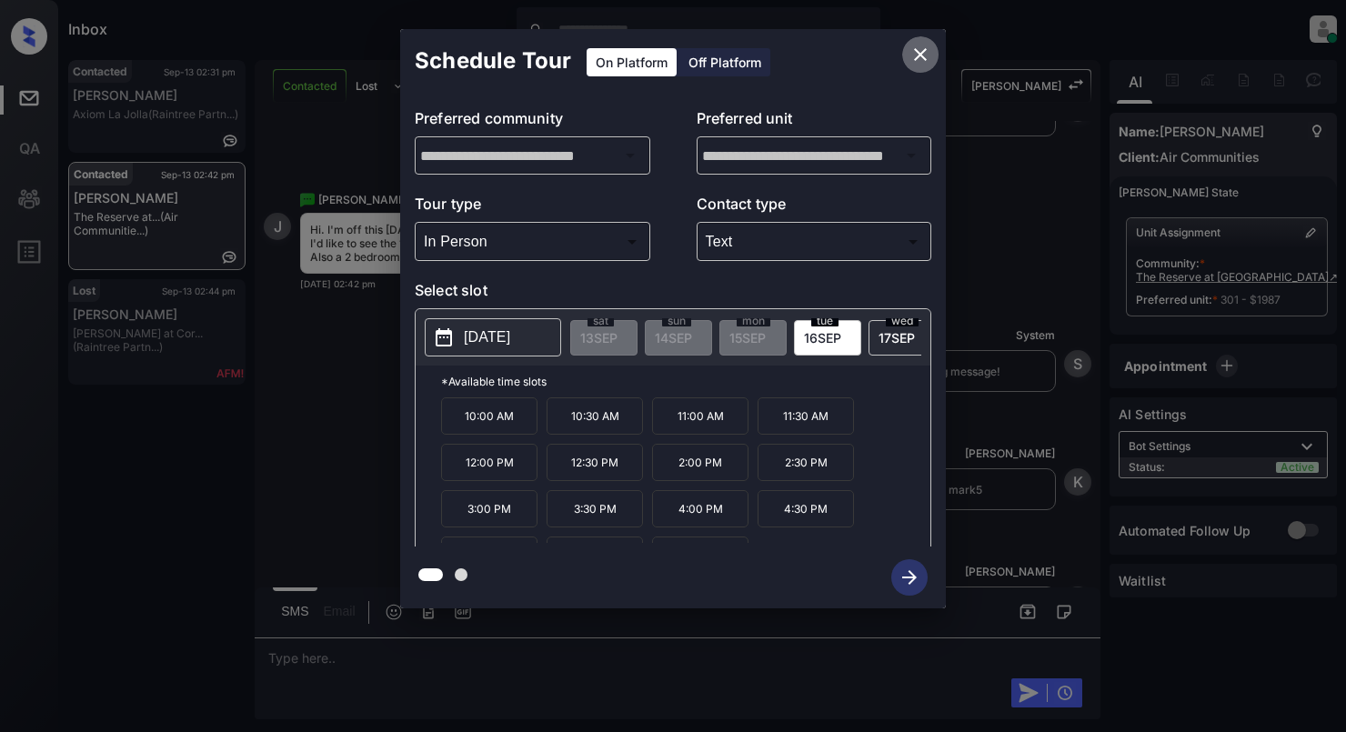
click at [918, 48] on icon "close" at bounding box center [920, 55] width 22 height 22
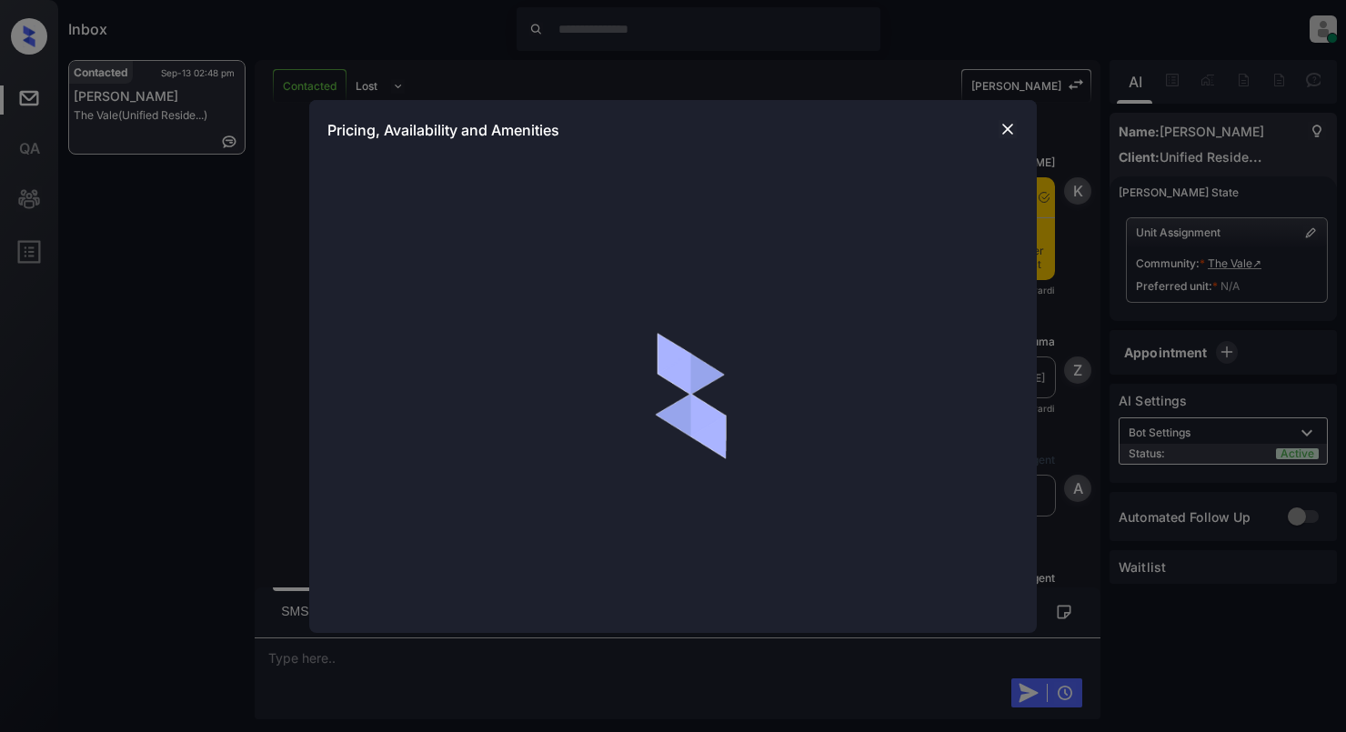
scroll to position [969, 0]
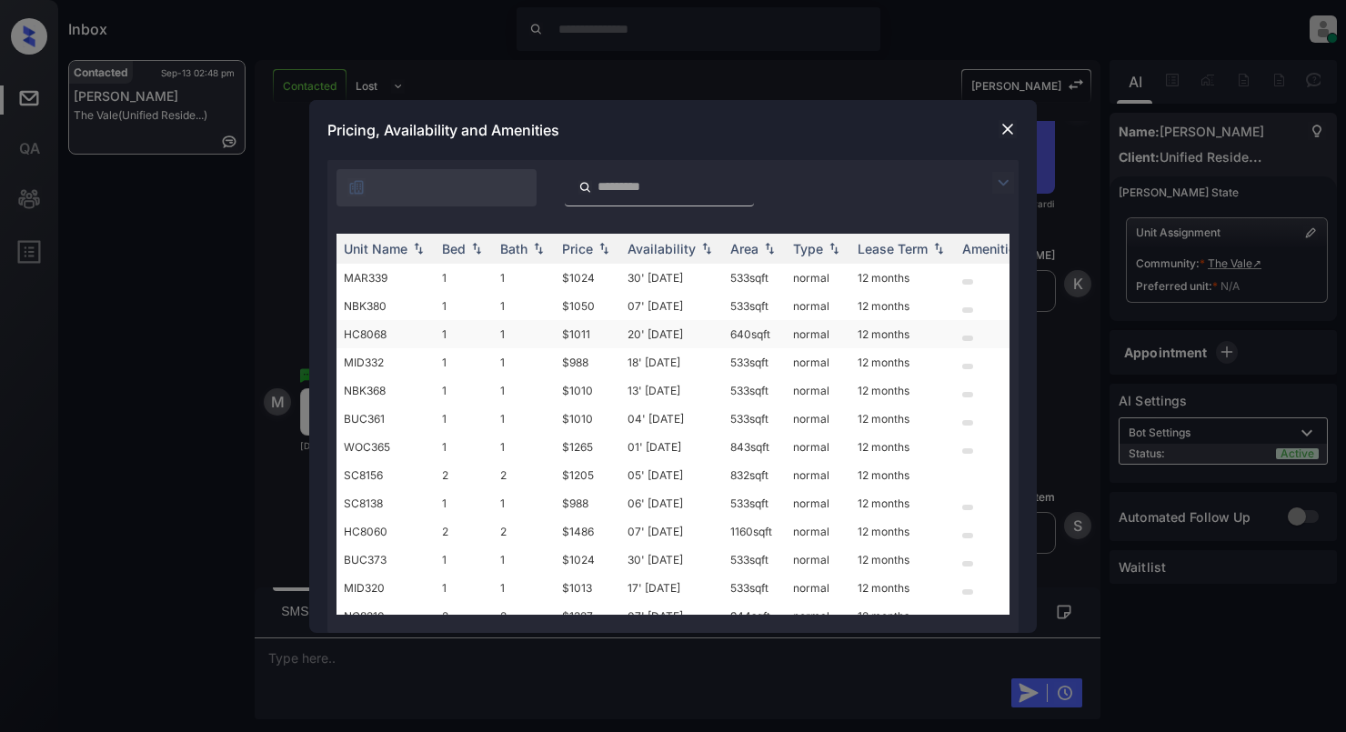
click at [397, 326] on td "HC8068" at bounding box center [385, 334] width 98 height 28
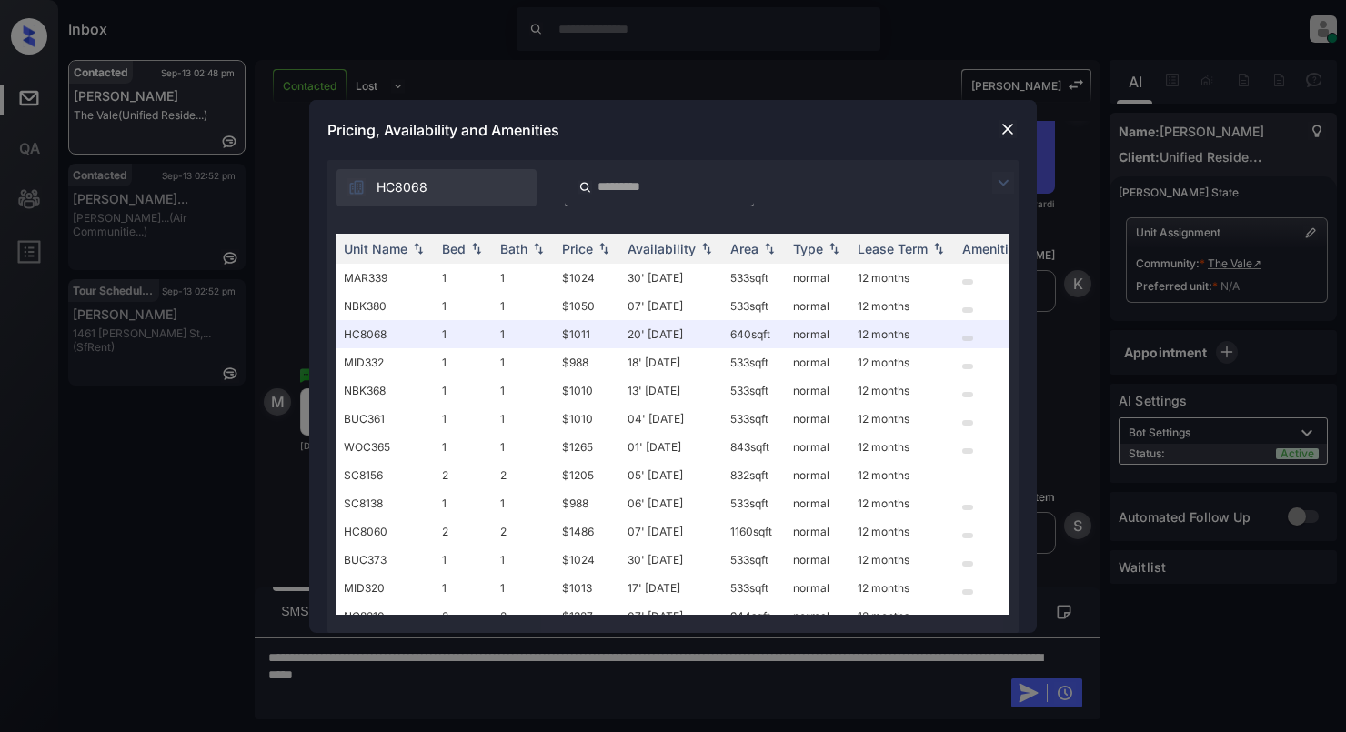
click at [997, 128] on div at bounding box center [1008, 129] width 22 height 22
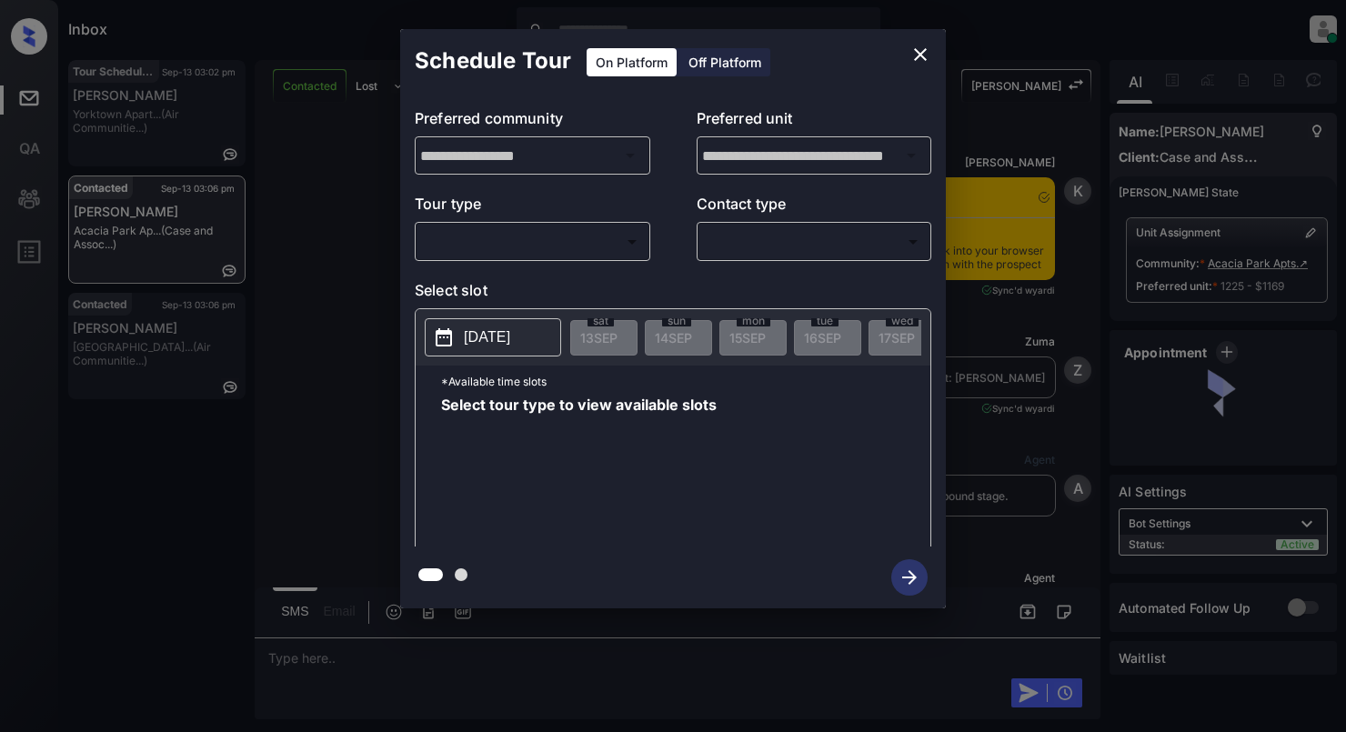
scroll to position [2834, 0]
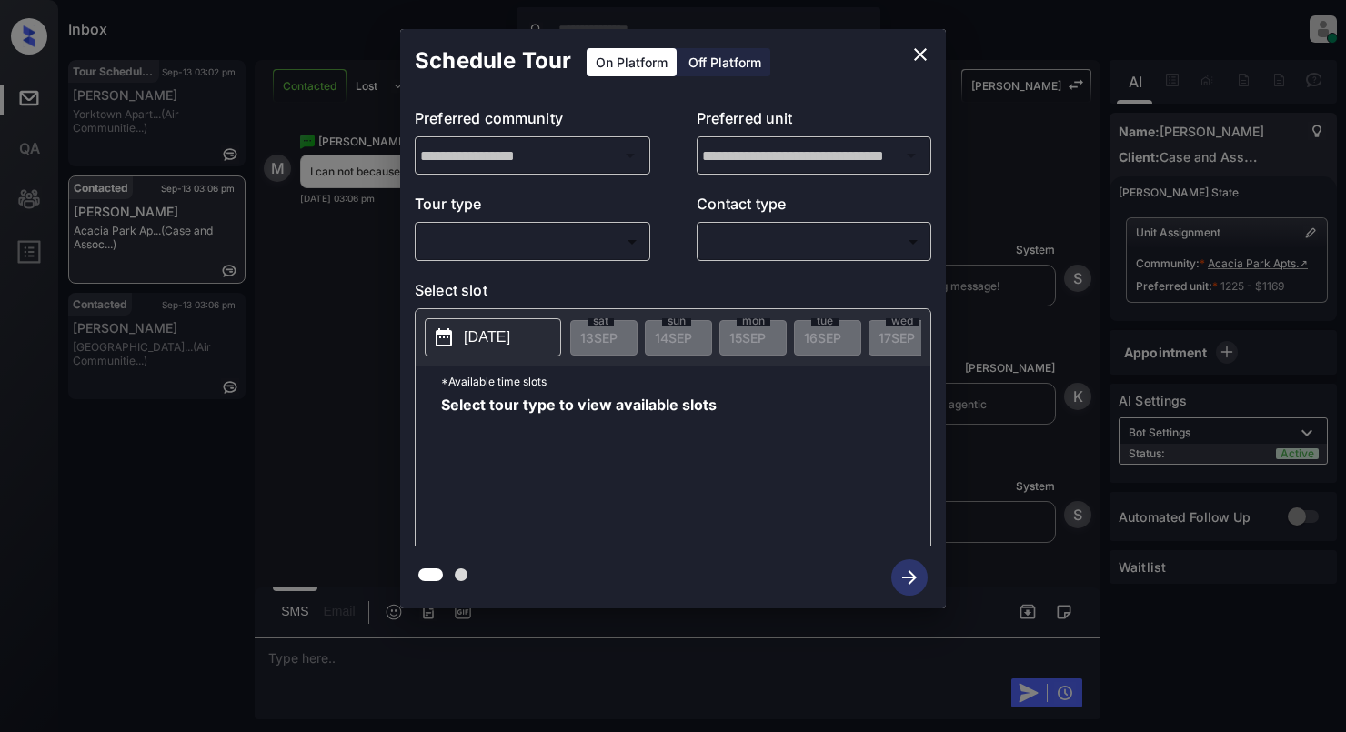
click at [482, 245] on body "Inbox [PERSON_NAME] Online Set yourself offline Set yourself on break Profile S…" at bounding box center [673, 366] width 1346 height 732
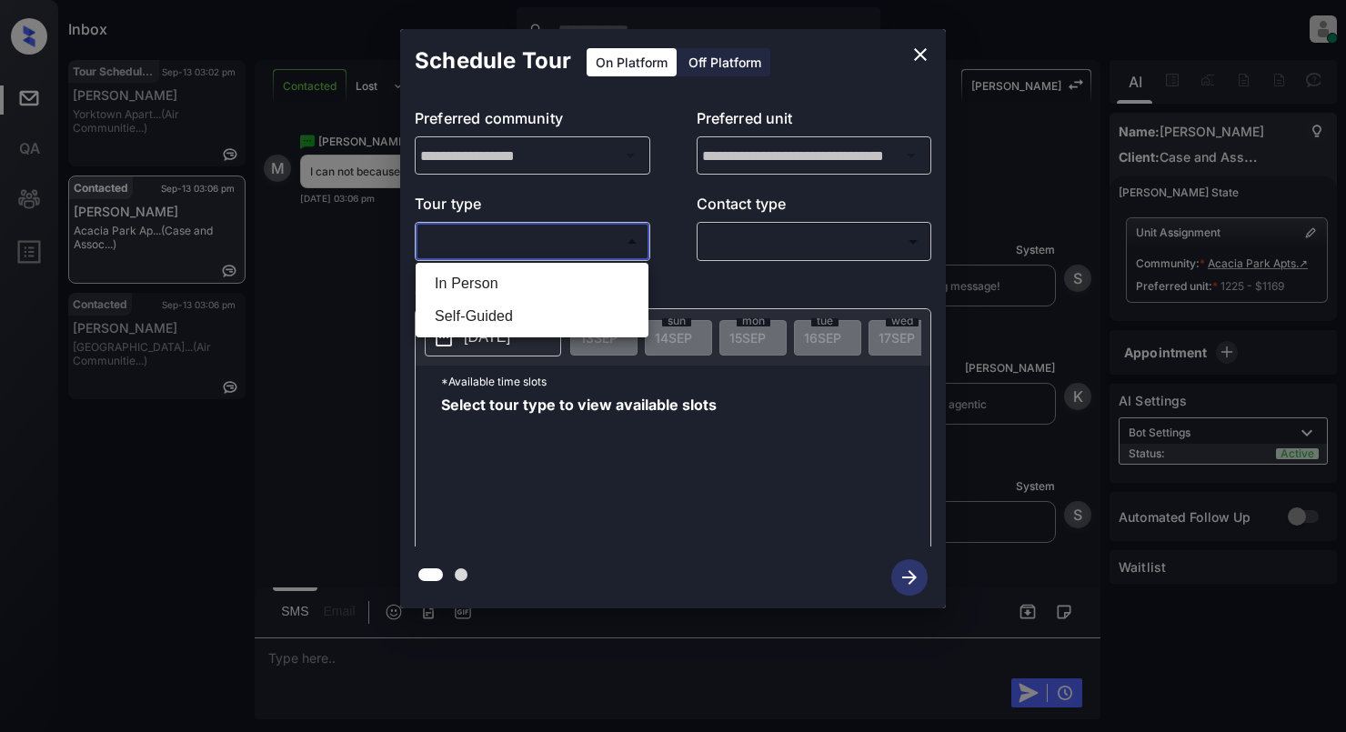
click at [922, 45] on div at bounding box center [673, 366] width 1346 height 732
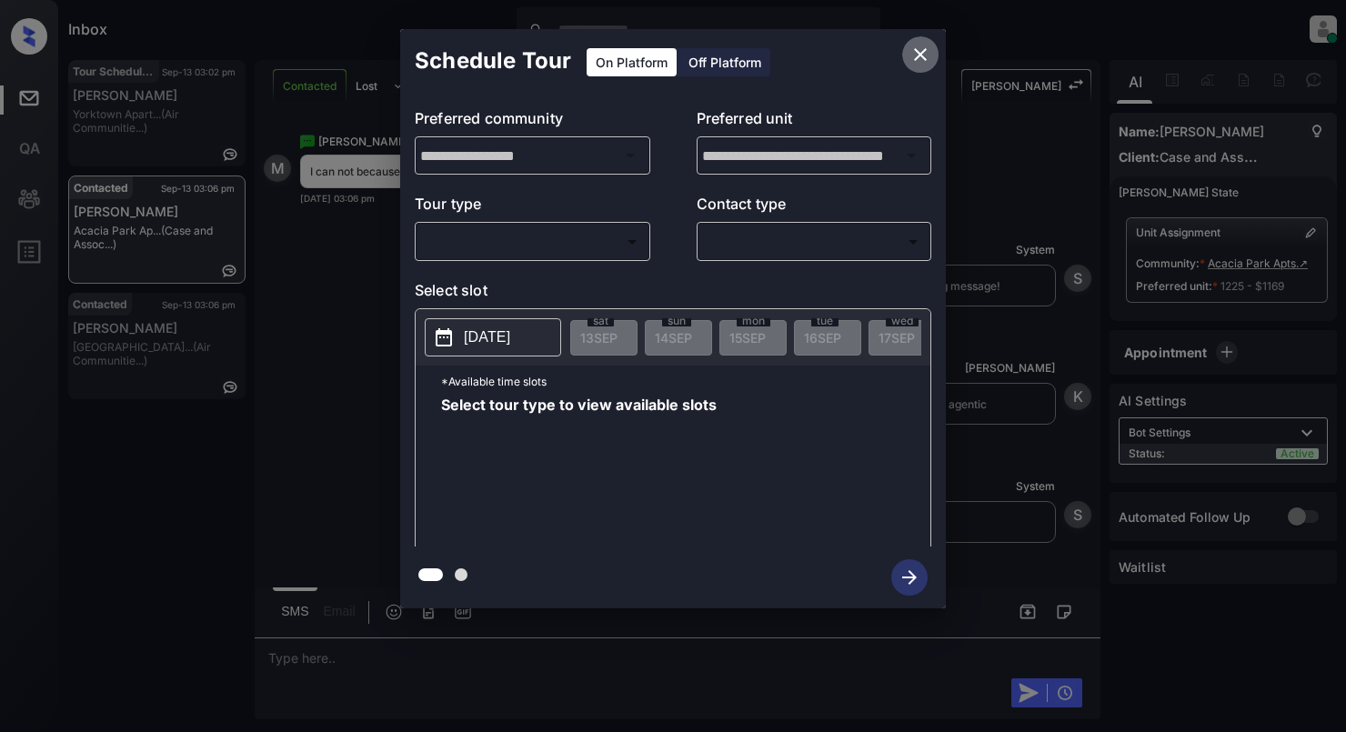
click at [920, 45] on icon "close" at bounding box center [920, 55] width 22 height 22
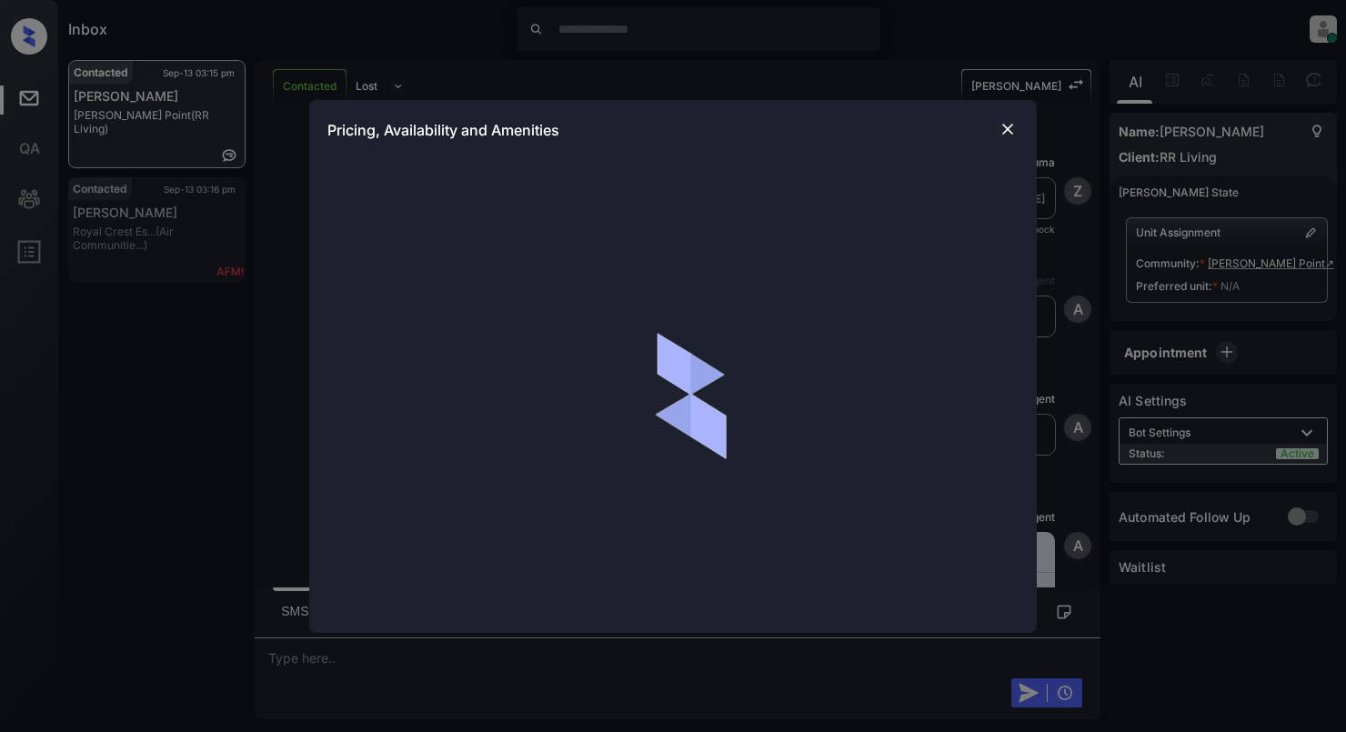
scroll to position [976, 0]
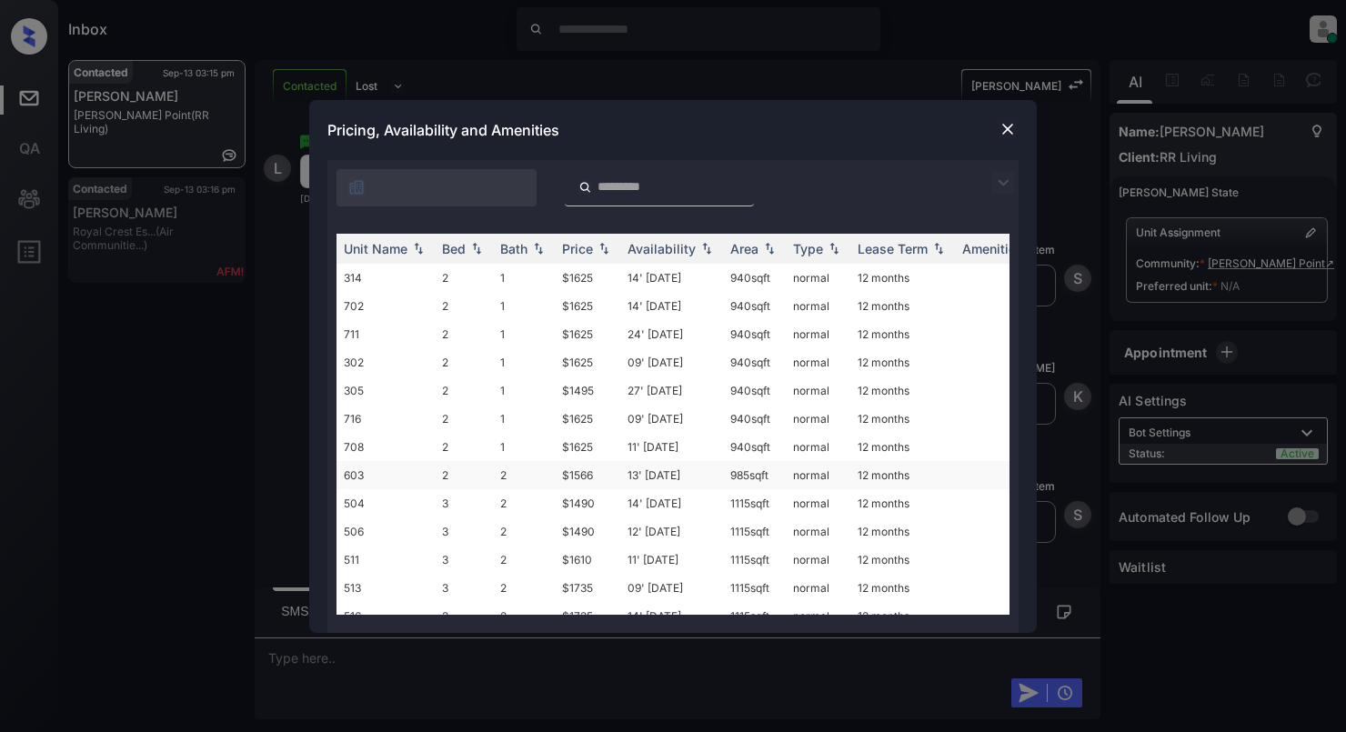
click at [488, 467] on td "2" at bounding box center [464, 475] width 58 height 28
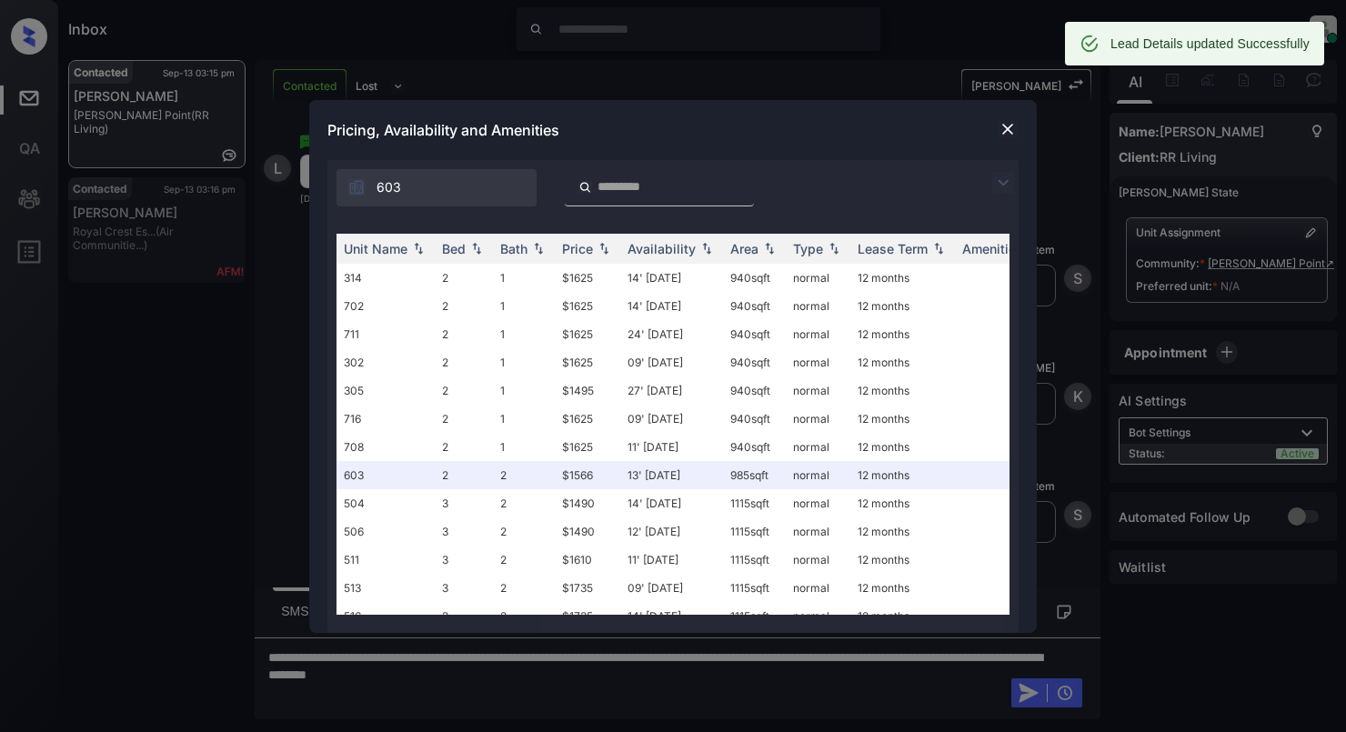
scroll to position [1095, 0]
click at [1000, 139] on div at bounding box center [1008, 129] width 22 height 22
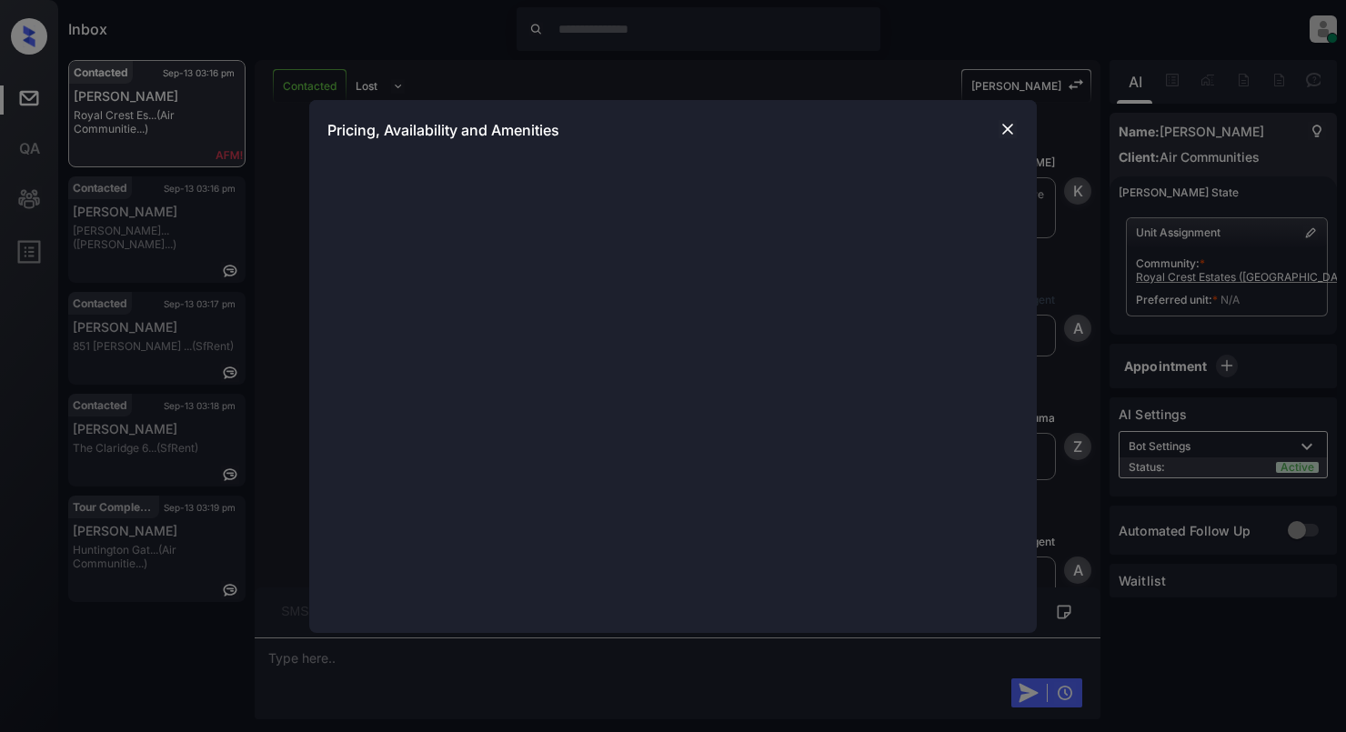
scroll to position [1871, 0]
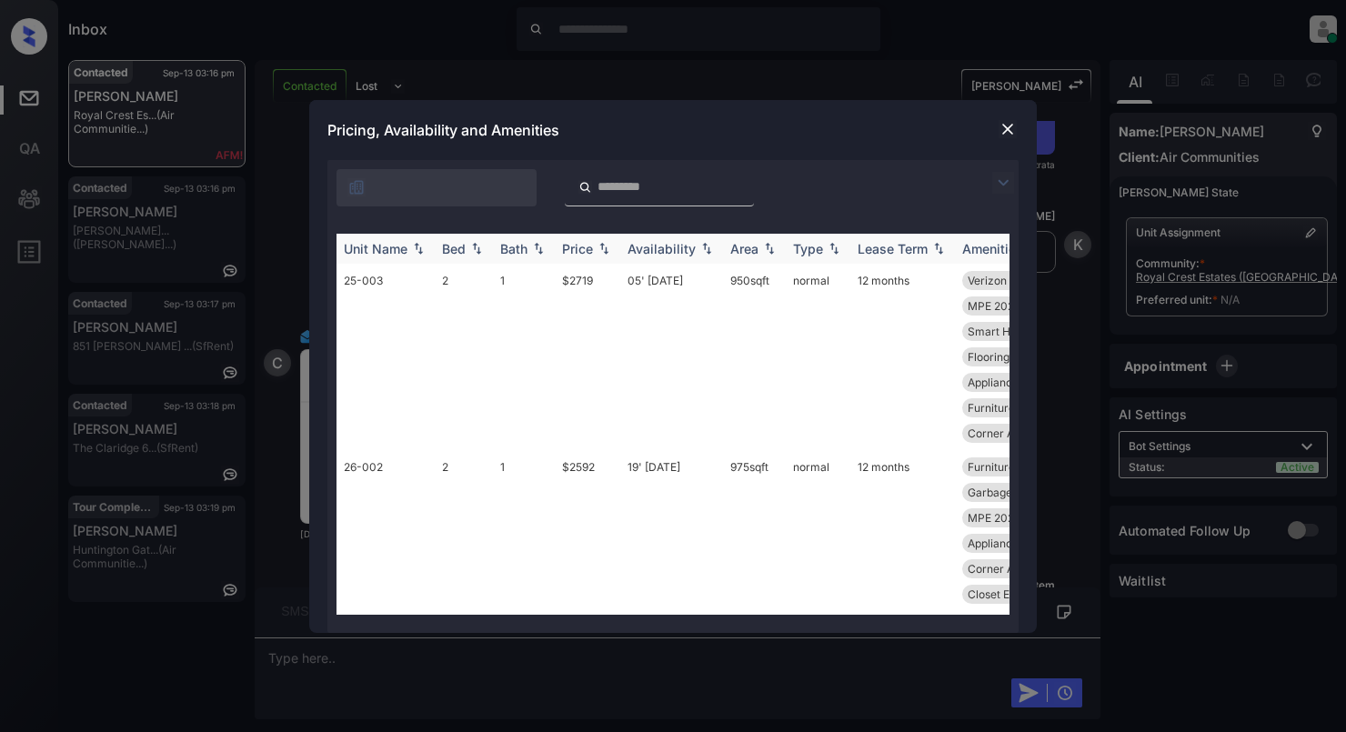
click at [477, 252] on img at bounding box center [476, 248] width 18 height 13
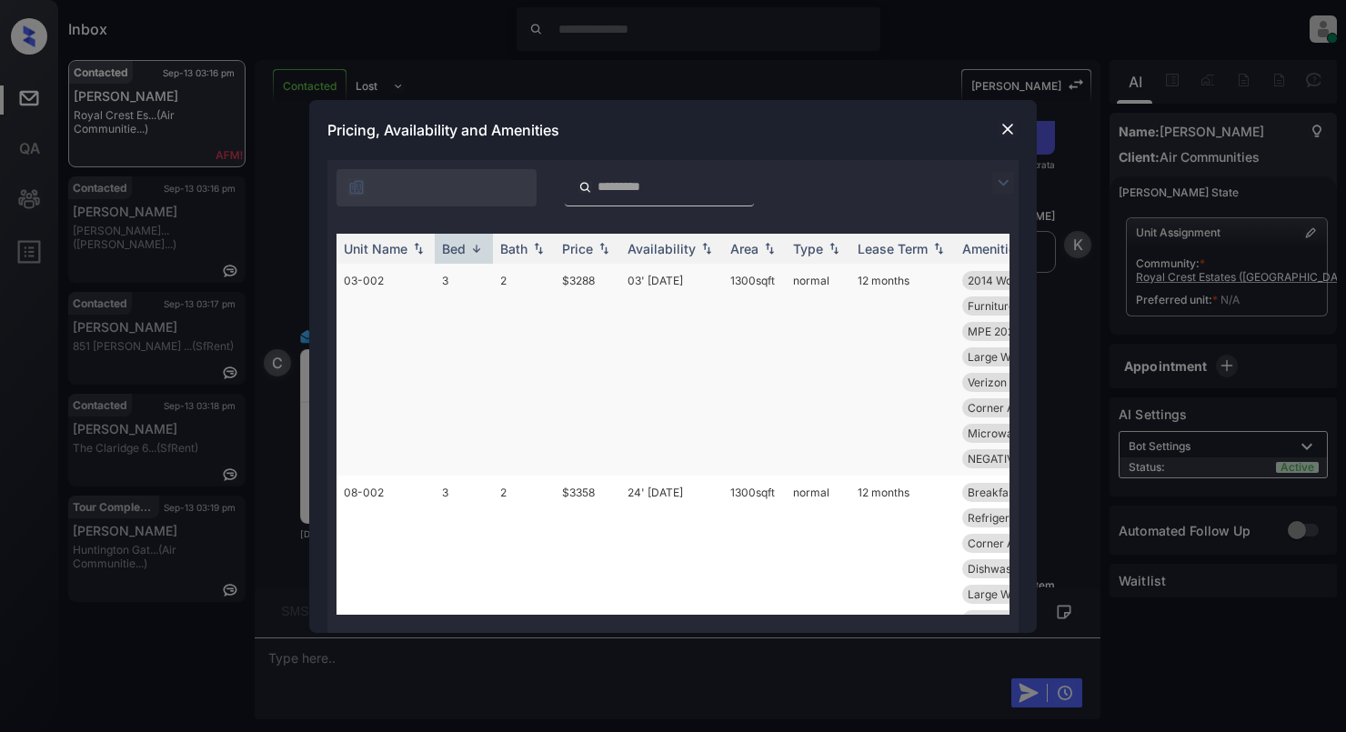
click at [477, 328] on td "3" at bounding box center [464, 370] width 58 height 212
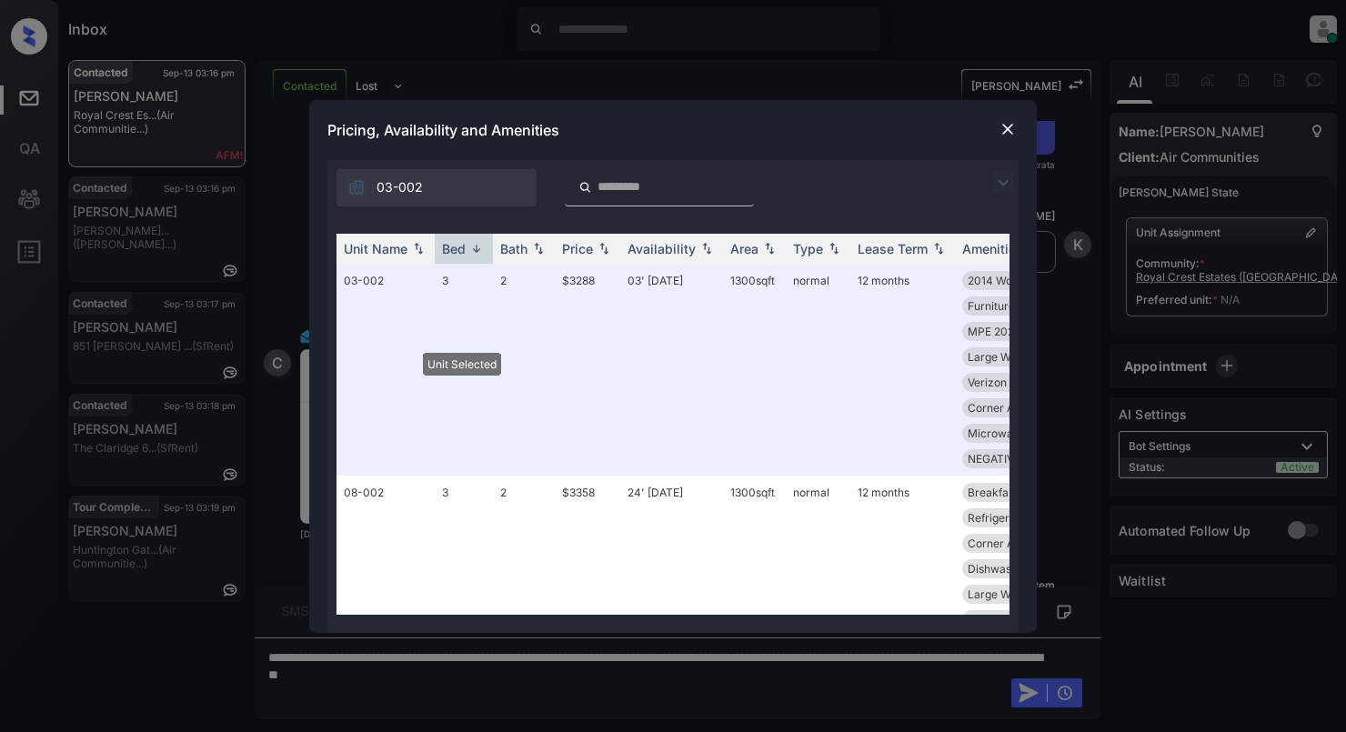
click at [1013, 124] on img at bounding box center [1007, 129] width 18 height 18
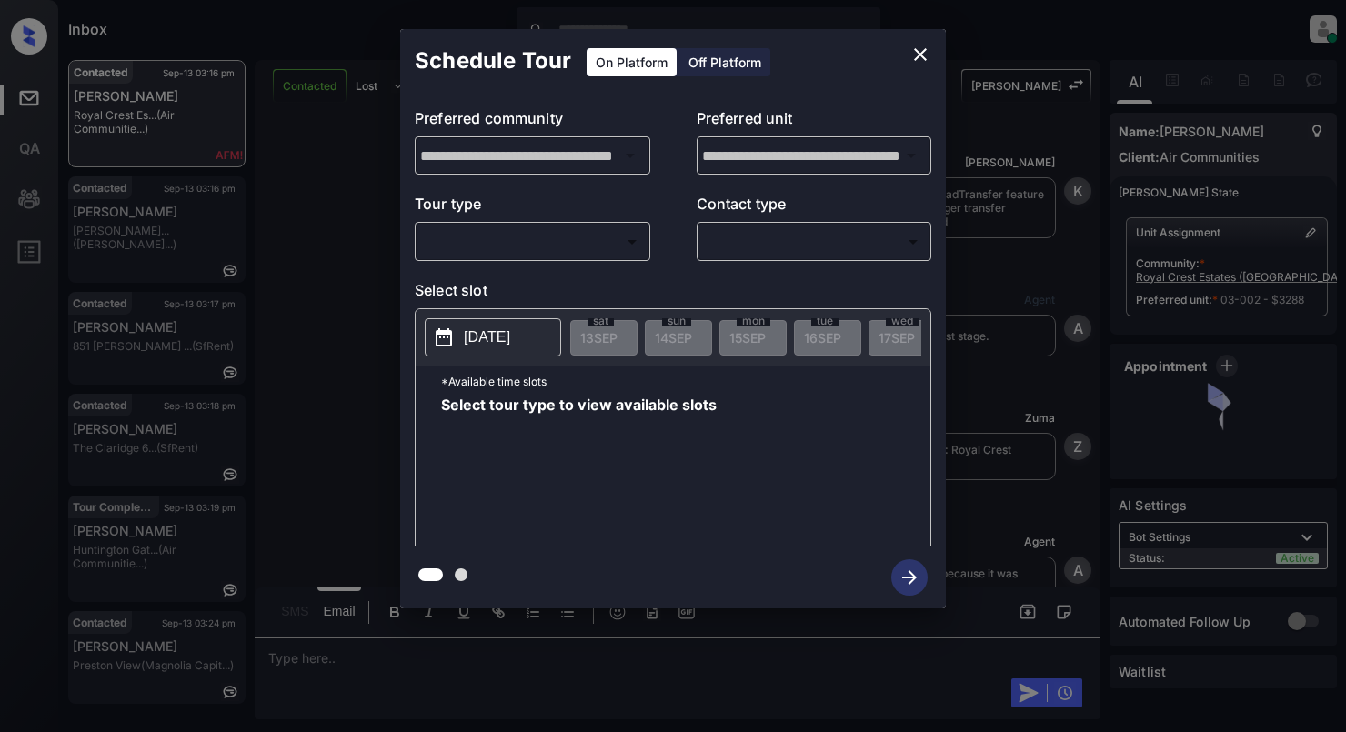
scroll to position [2114, 0]
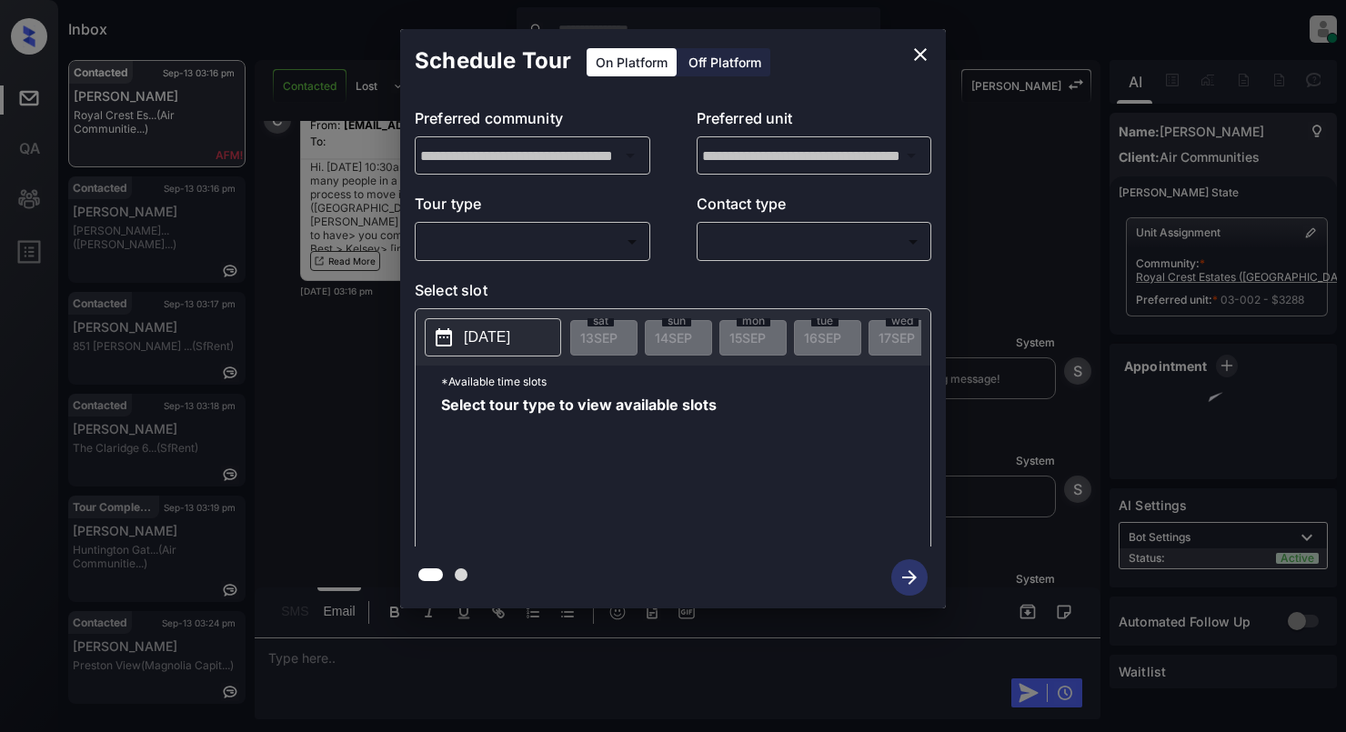
click at [560, 236] on body "Inbox [PERSON_NAME] Online Set yourself offline Set yourself on break Profile S…" at bounding box center [673, 366] width 1346 height 732
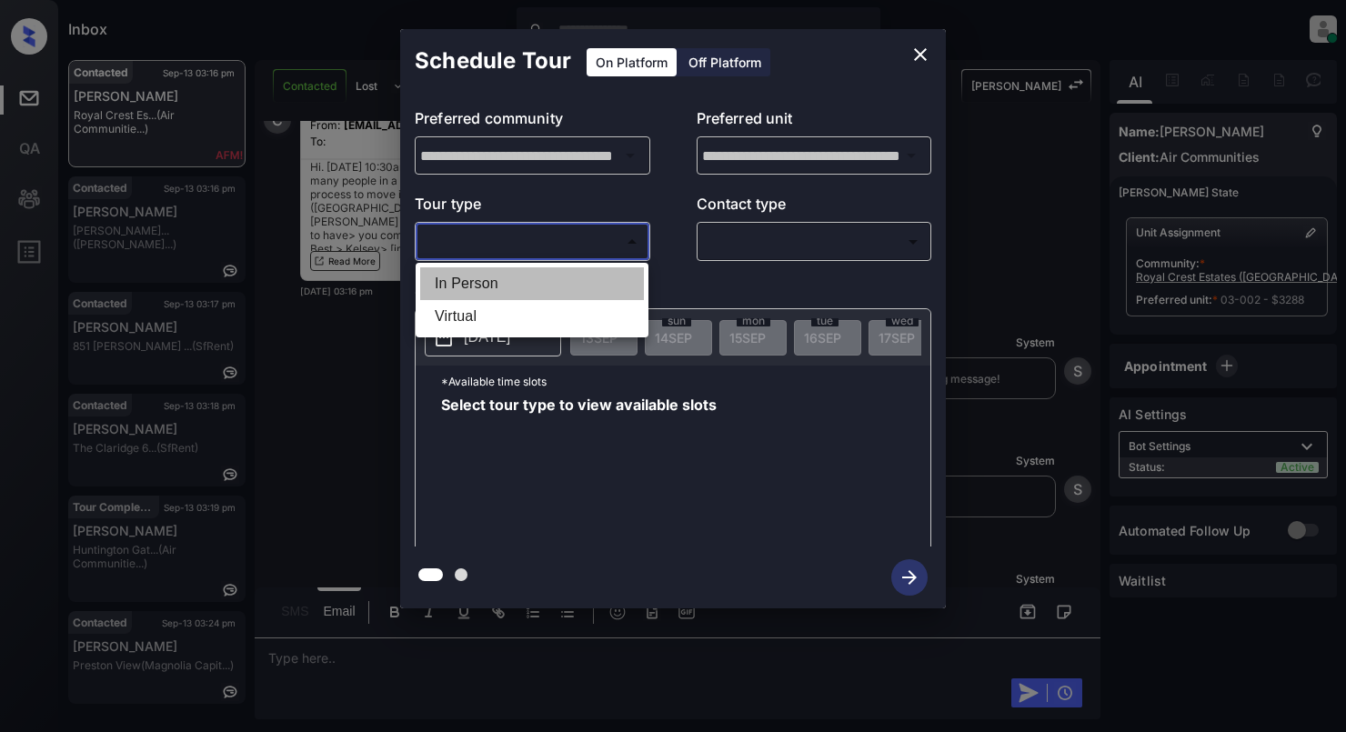
click at [502, 289] on li "In Person" at bounding box center [532, 283] width 224 height 33
type input "********"
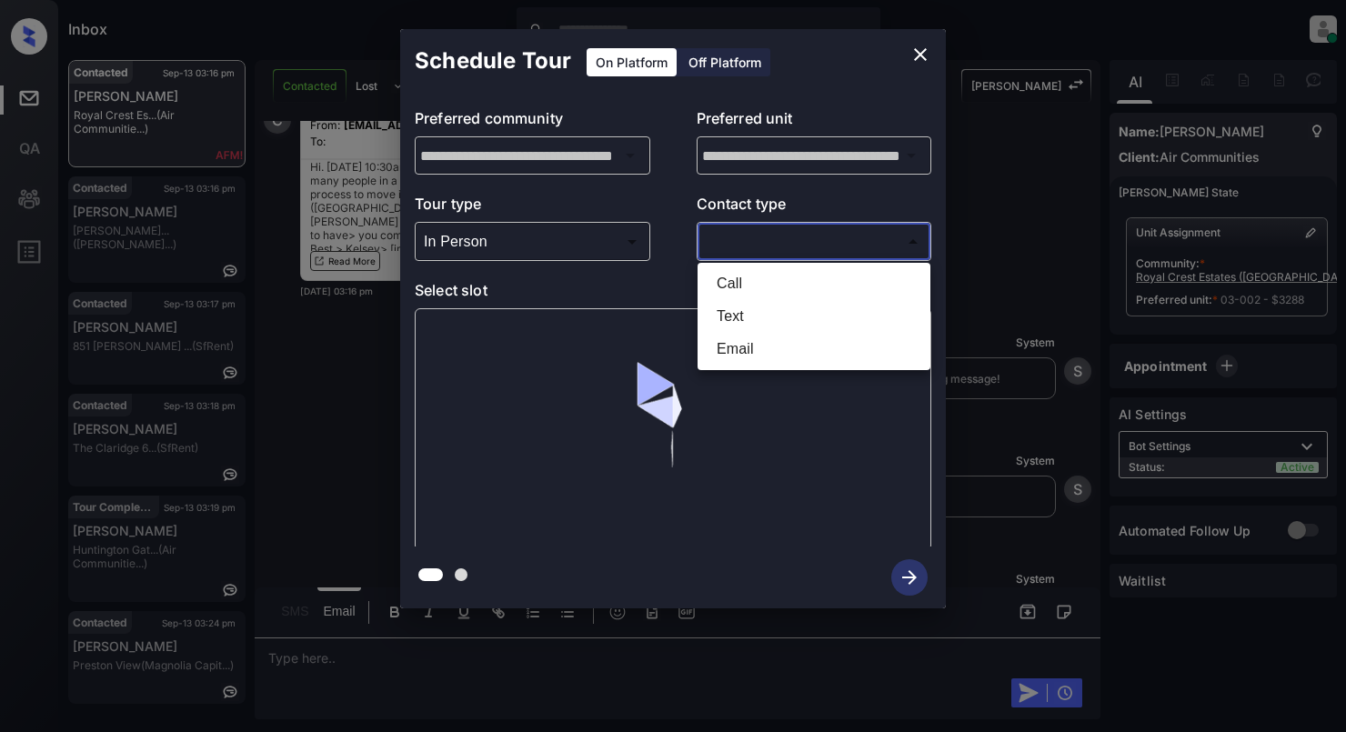
click at [811, 247] on body "Inbox [PERSON_NAME] Online Set yourself offline Set yourself on break Profile S…" at bounding box center [673, 366] width 1346 height 732
click at [771, 355] on li "Email" at bounding box center [814, 349] width 224 height 33
type input "*****"
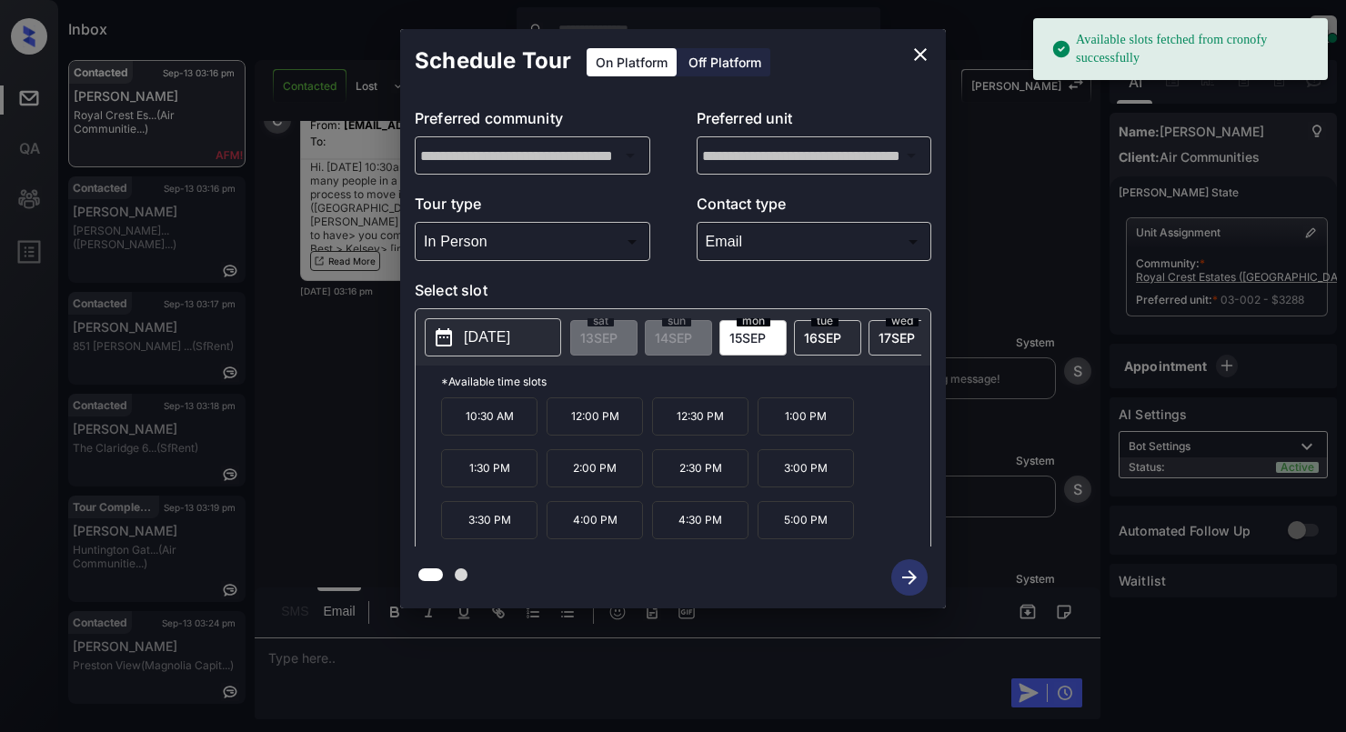
click at [485, 327] on button "[DATE]" at bounding box center [493, 337] width 136 height 38
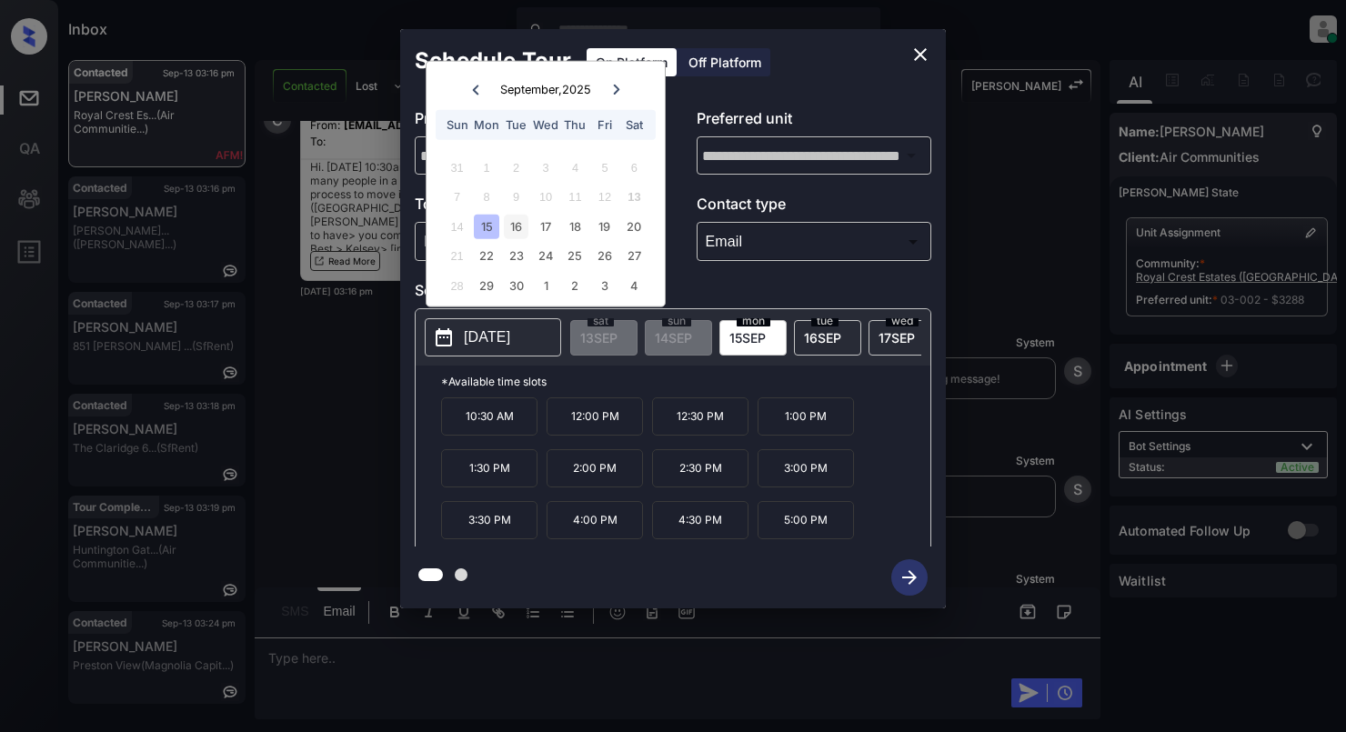
click at [509, 218] on div "16" at bounding box center [516, 226] width 25 height 25
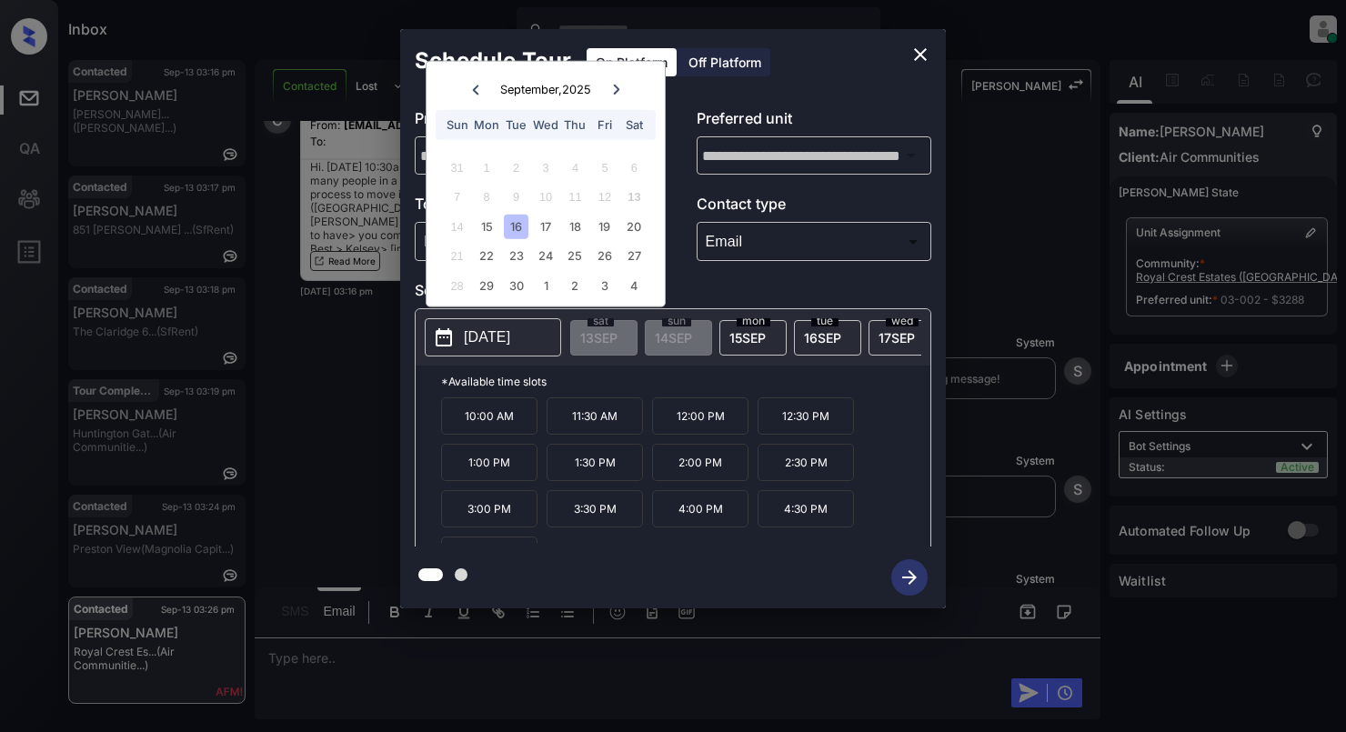
click at [915, 37] on button "close" at bounding box center [920, 54] width 36 height 36
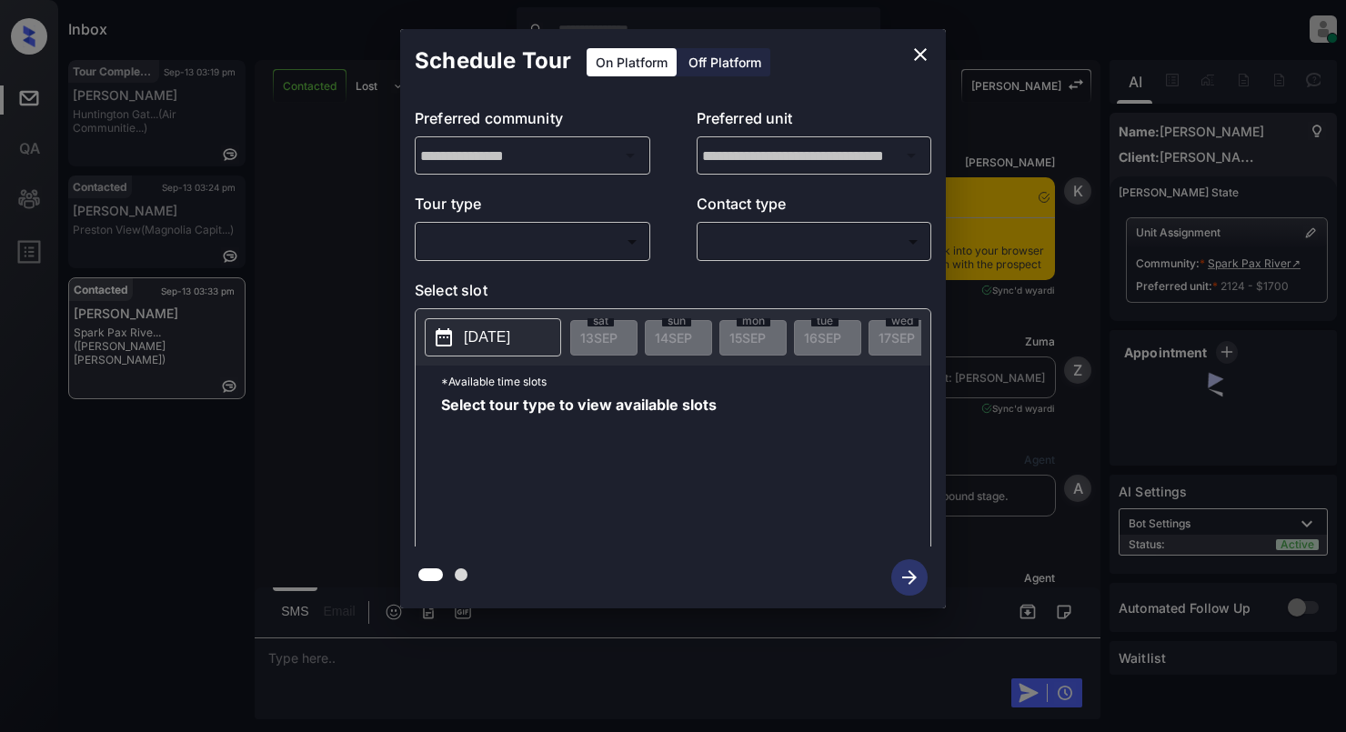
scroll to position [4952, 0]
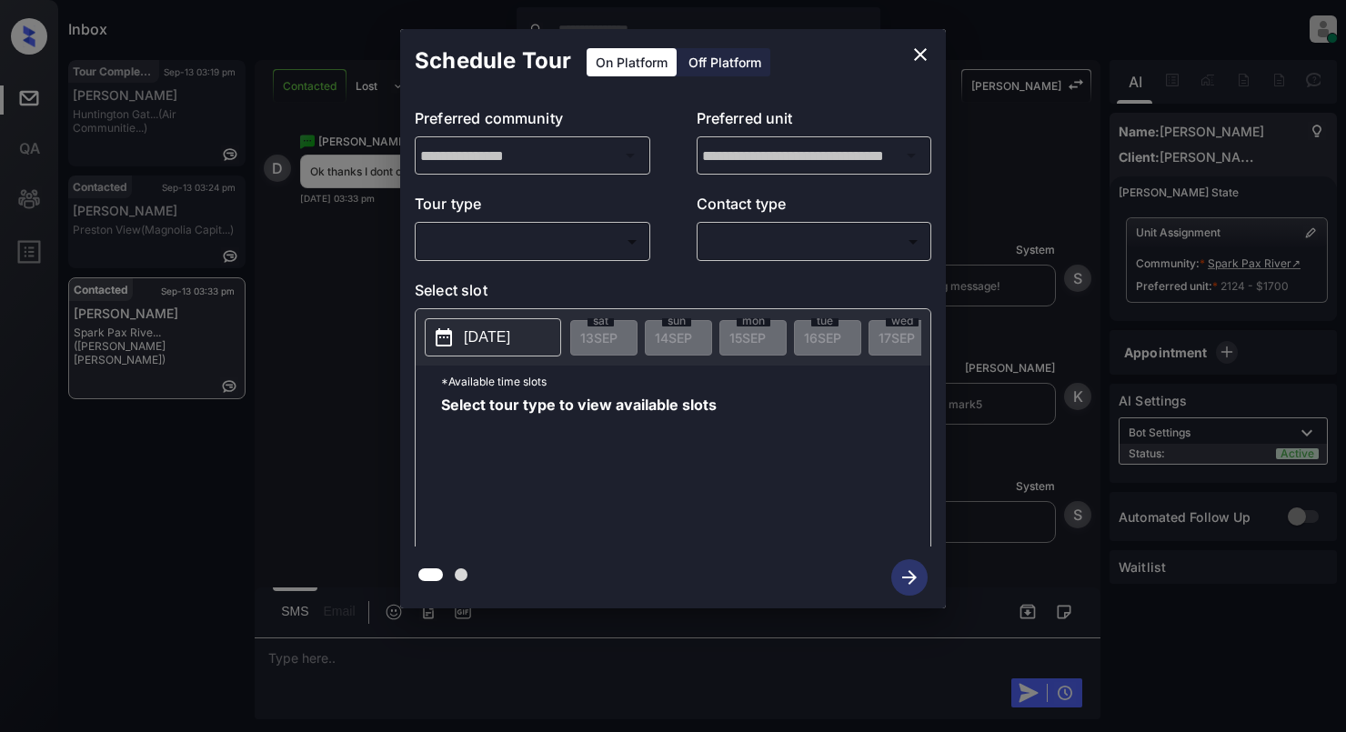
click at [509, 245] on body "Inbox [PERSON_NAME] Online Set yourself offline Set yourself on break Profile S…" at bounding box center [673, 366] width 1346 height 732
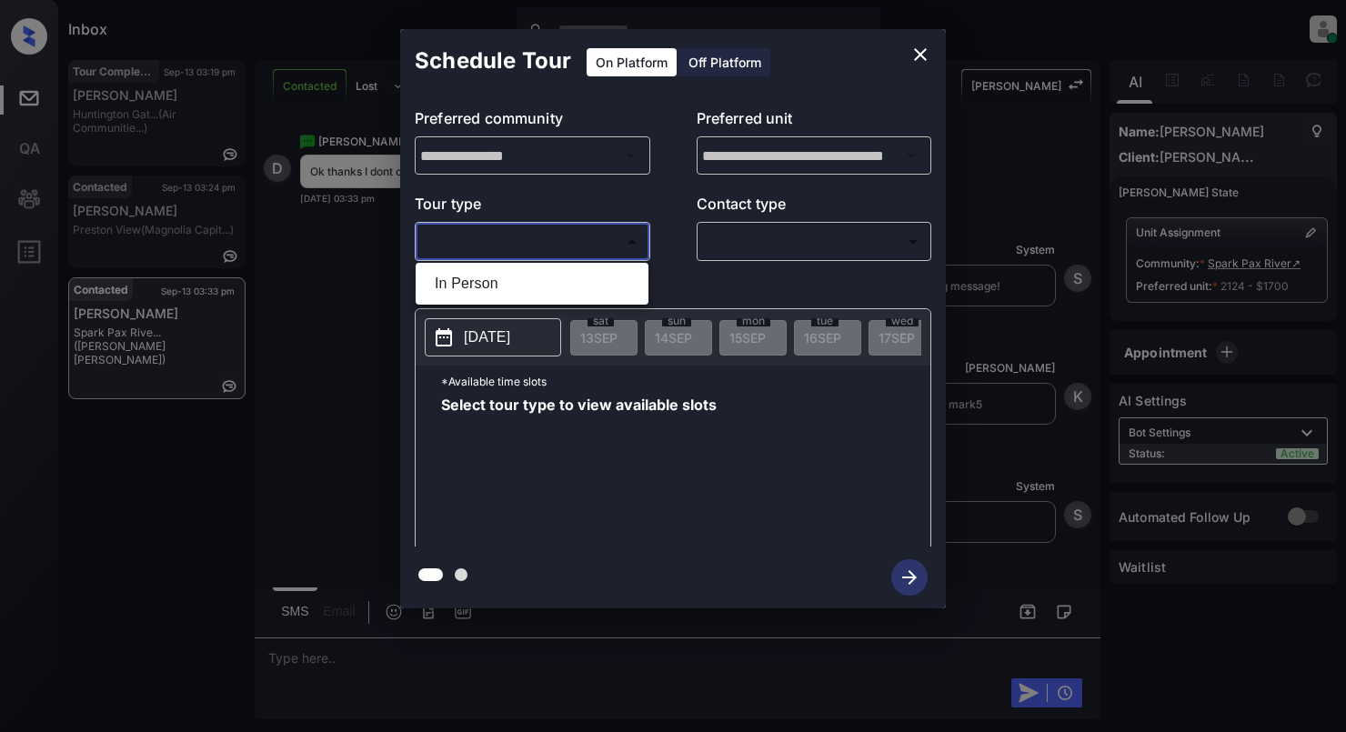
click at [551, 286] on li "In Person" at bounding box center [532, 283] width 224 height 33
type input "********"
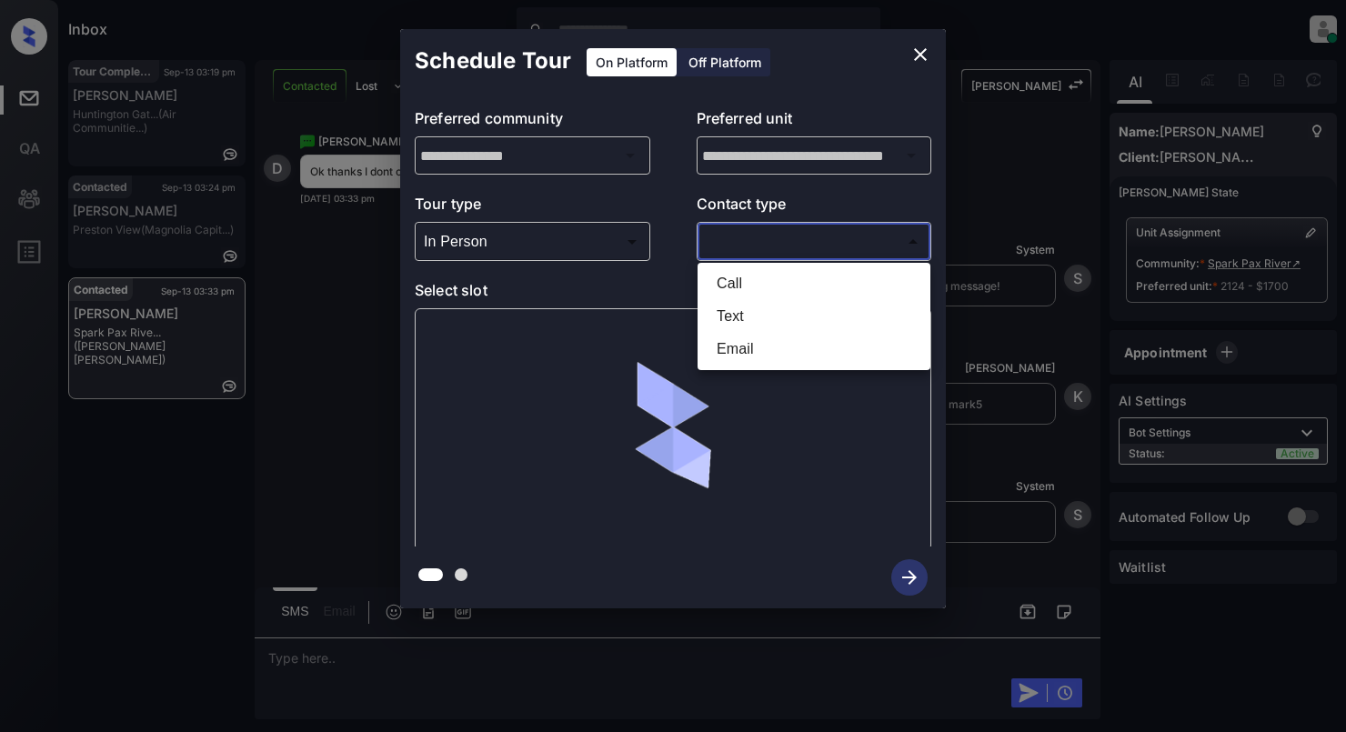
click at [808, 244] on body "Inbox [PERSON_NAME] Online Set yourself offline Set yourself on break Profile S…" at bounding box center [673, 366] width 1346 height 732
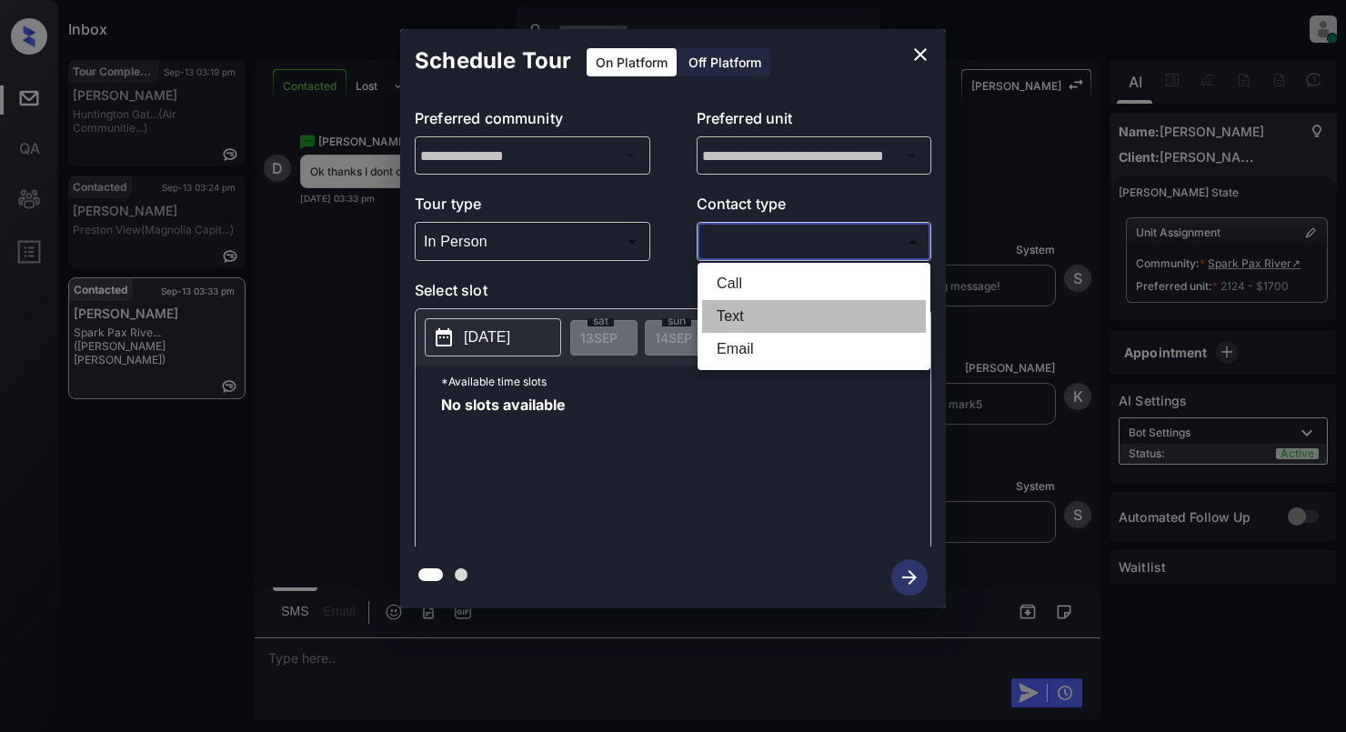
click at [729, 300] on li "Text" at bounding box center [814, 316] width 224 height 33
type input "****"
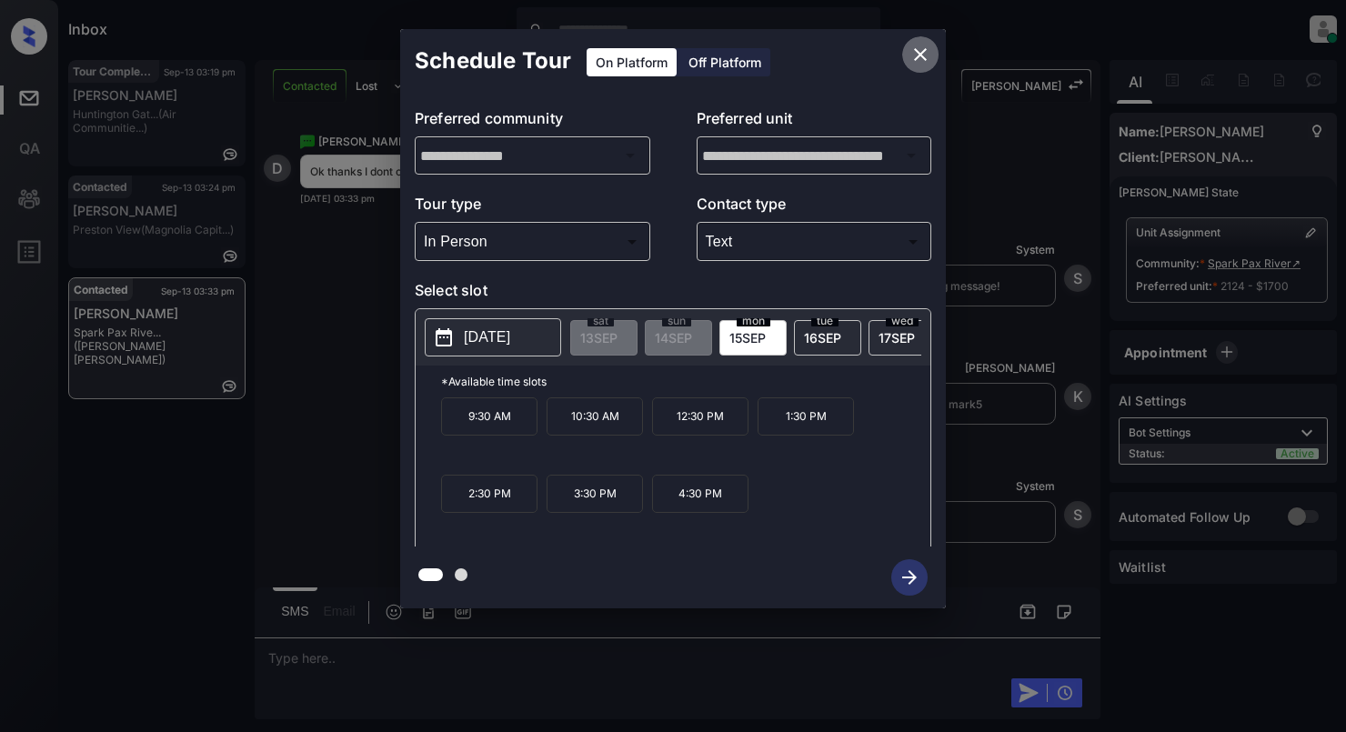
click at [915, 63] on icon "close" at bounding box center [920, 55] width 22 height 22
